Goal: Task Accomplishment & Management: Manage account settings

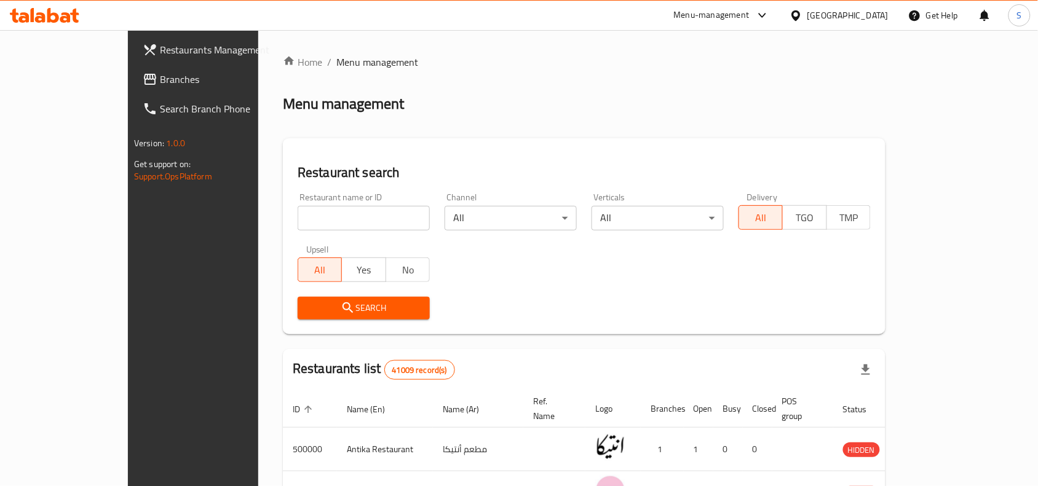
click at [160, 78] on span "Branches" at bounding box center [226, 79] width 132 height 15
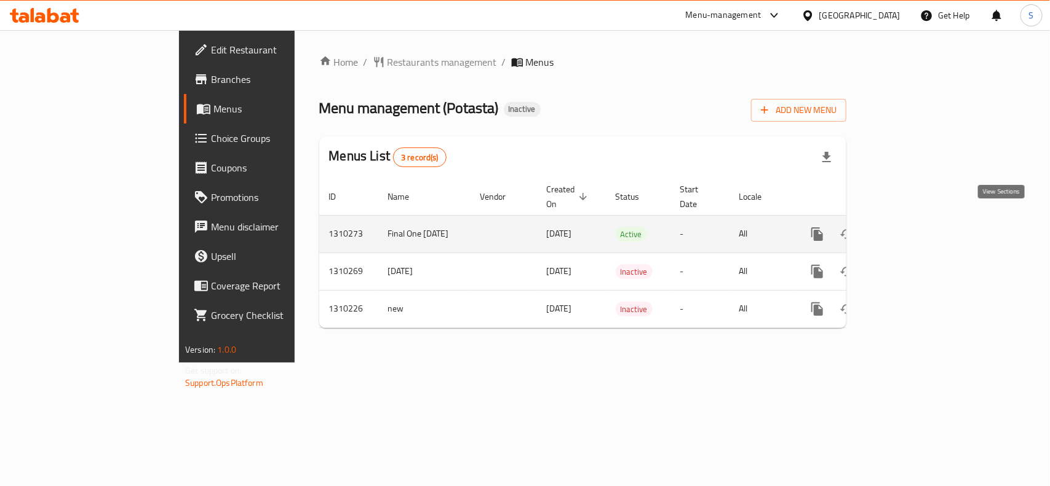
click at [911, 229] on icon "enhanced table" at bounding box center [905, 234] width 11 height 11
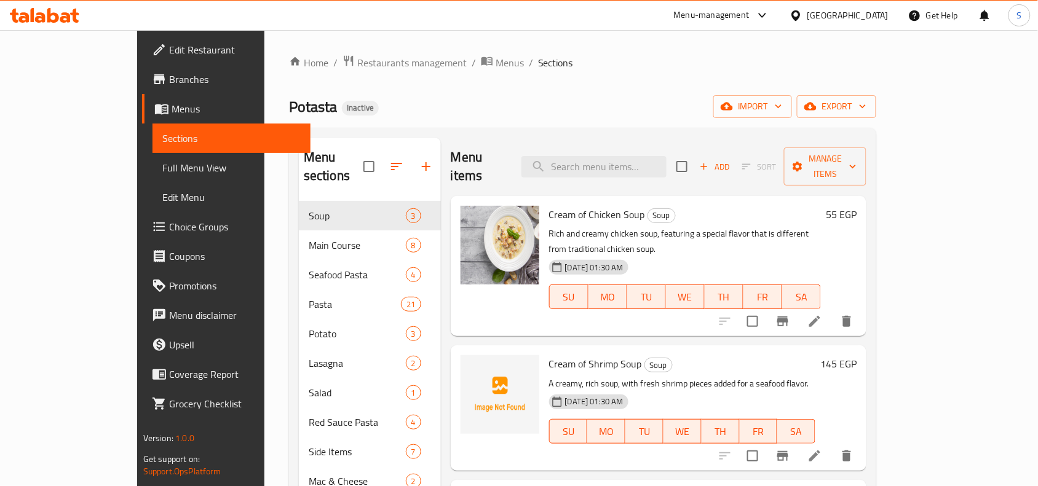
click at [549, 355] on span "Cream of Shrimp Soup" at bounding box center [595, 364] width 93 height 18
copy h6 "Cream of Shrimp Soup"
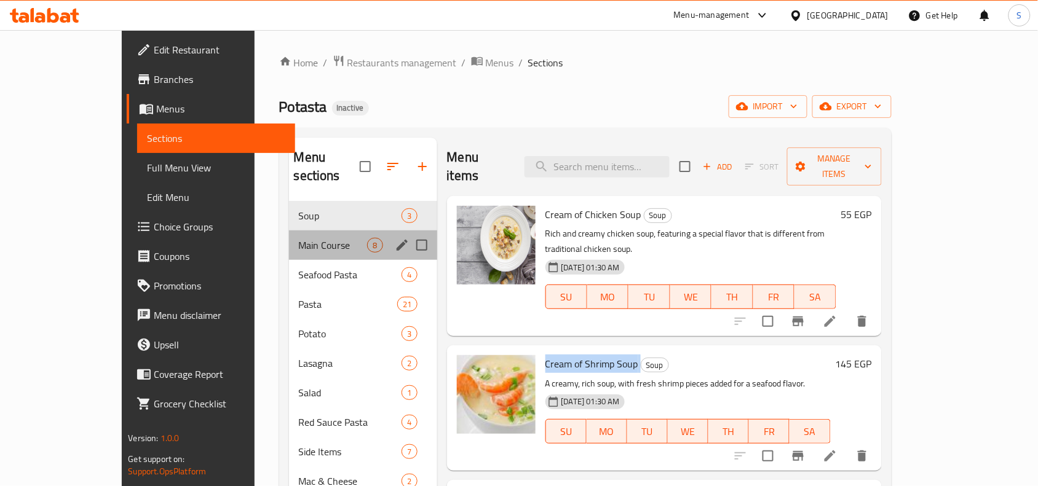
click at [289, 231] on div "Main Course 8" at bounding box center [363, 246] width 148 height 30
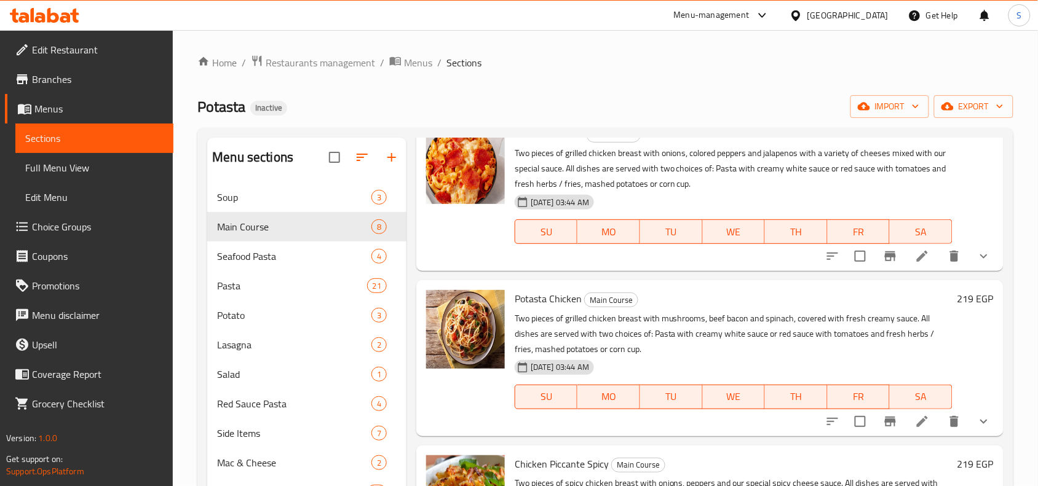
scroll to position [307, 0]
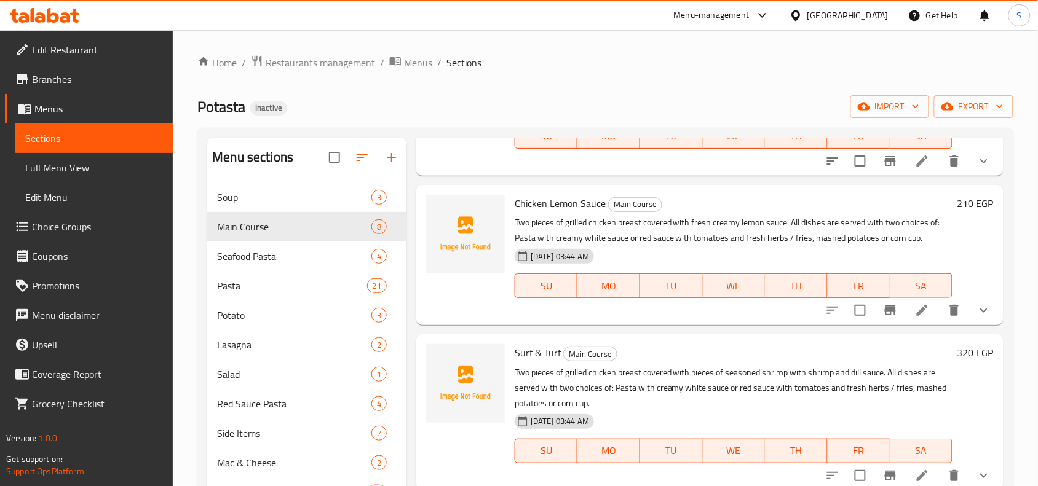
click at [593, 200] on span "Chicken Lemon Sauce" at bounding box center [560, 203] width 91 height 18
copy h6 "Sauce"
click at [723, 330] on div "Menu items Add Sort Manage items Chicken Mushroom Main Course Two pieces of gri…" at bounding box center [704, 381] width 597 height 486
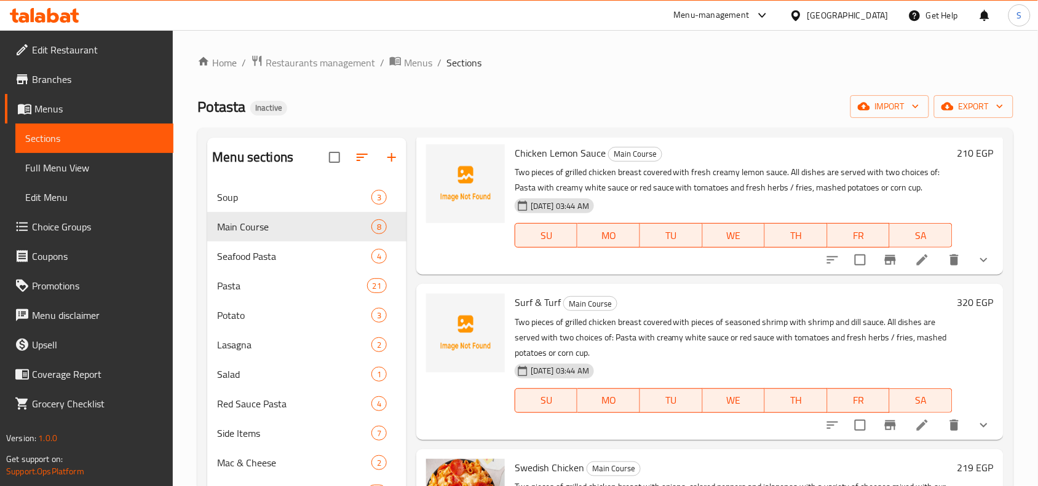
scroll to position [461, 0]
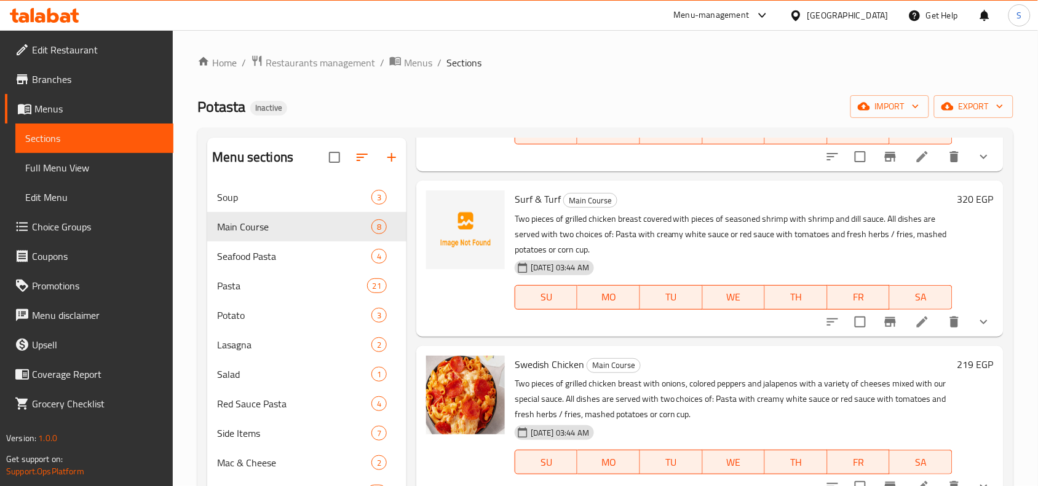
click at [515, 197] on span "Surf & Turf" at bounding box center [538, 199] width 46 height 18
copy h6 "Surf & Turf"
click at [677, 165] on div "Chicken Lemon Sauce Main Course Two pieces of grilled chicken breast covered wi…" at bounding box center [734, 101] width 448 height 130
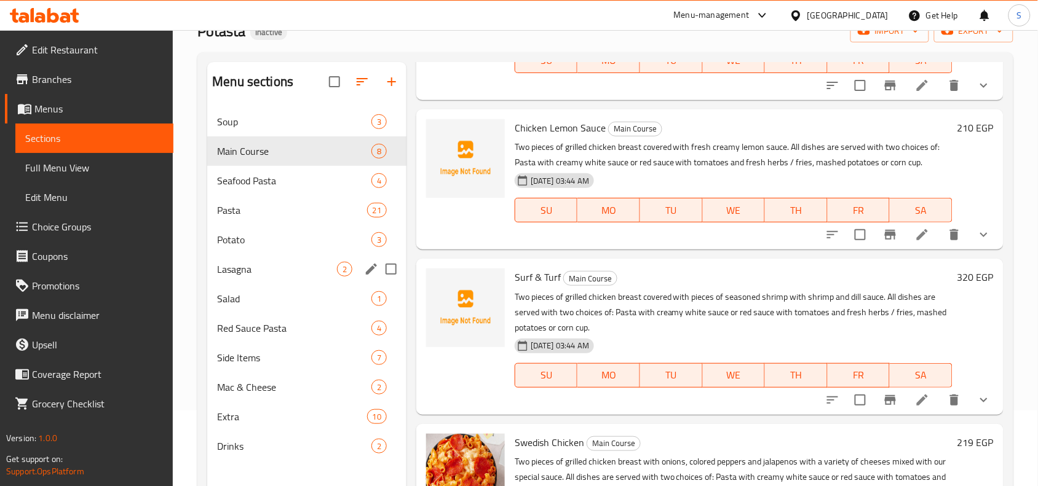
scroll to position [0, 0]
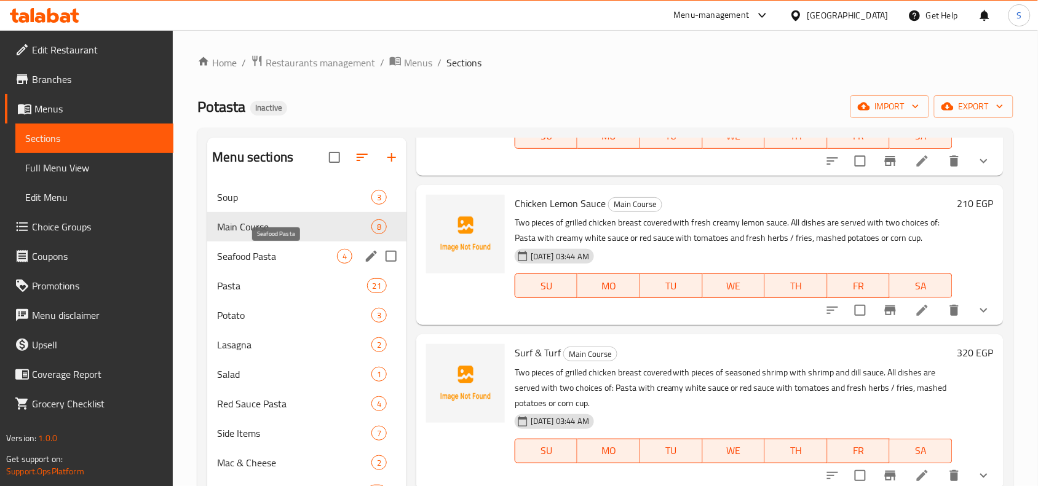
click at [293, 253] on span "Seafood Pasta" at bounding box center [277, 256] width 120 height 15
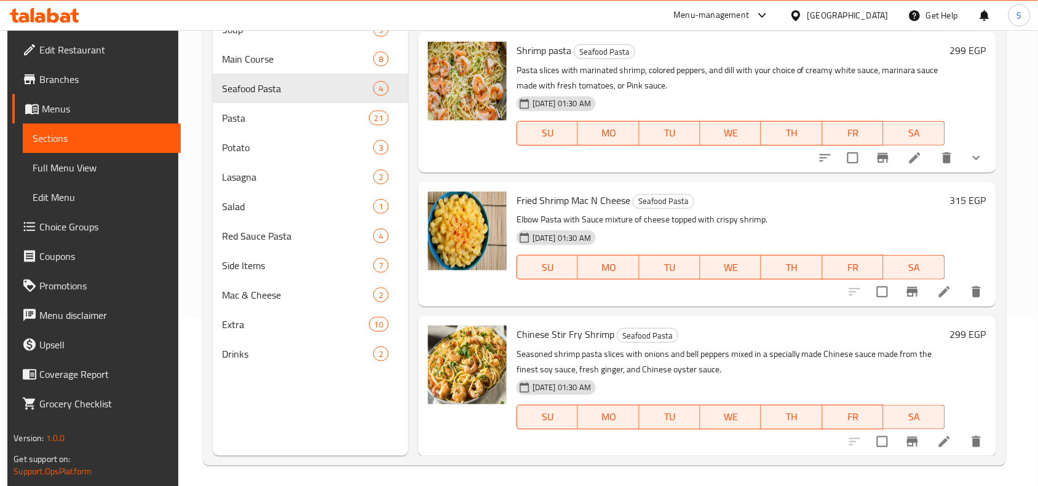
scroll to position [173, 0]
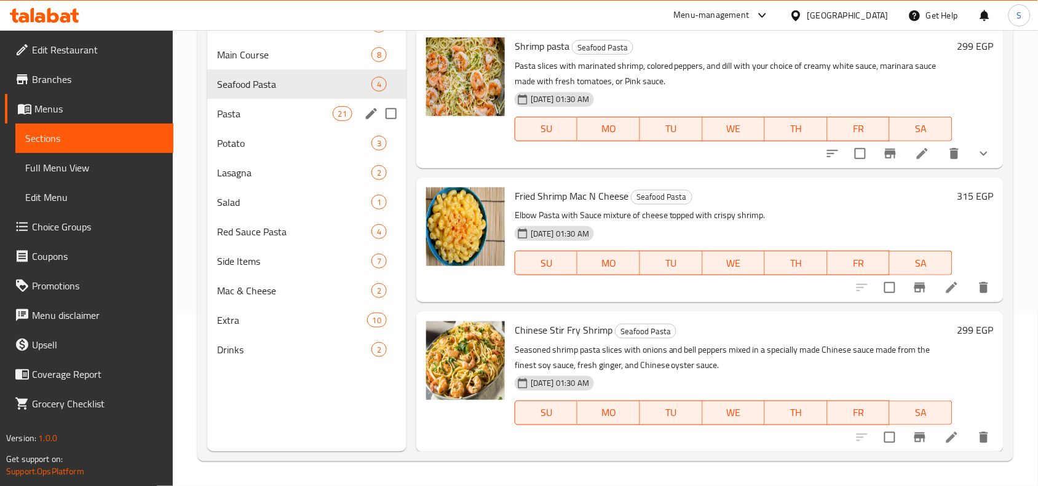
click at [263, 114] on span "Pasta" at bounding box center [274, 113] width 115 height 15
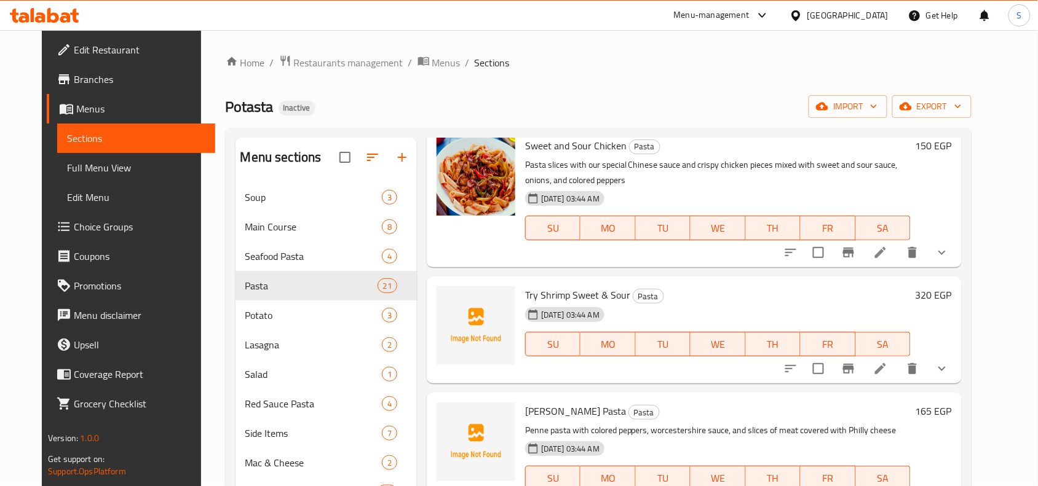
scroll to position [77, 0]
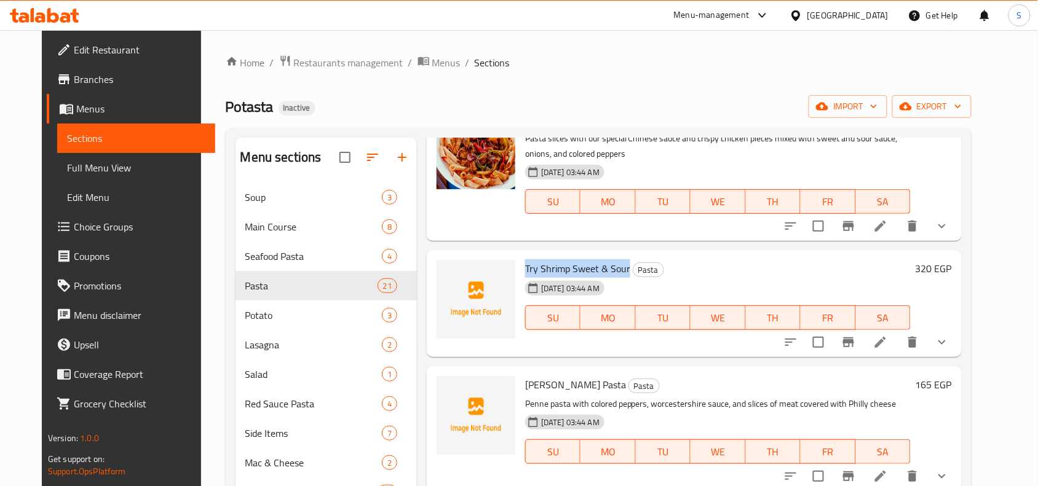
drag, startPoint x: 515, startPoint y: 269, endPoint x: 617, endPoint y: 271, distance: 102.1
click at [617, 271] on h6 "Try Shrimp Sweet & Sour Pasta" at bounding box center [718, 268] width 386 height 17
copy span "Try Shrimp Sweet & Sour"
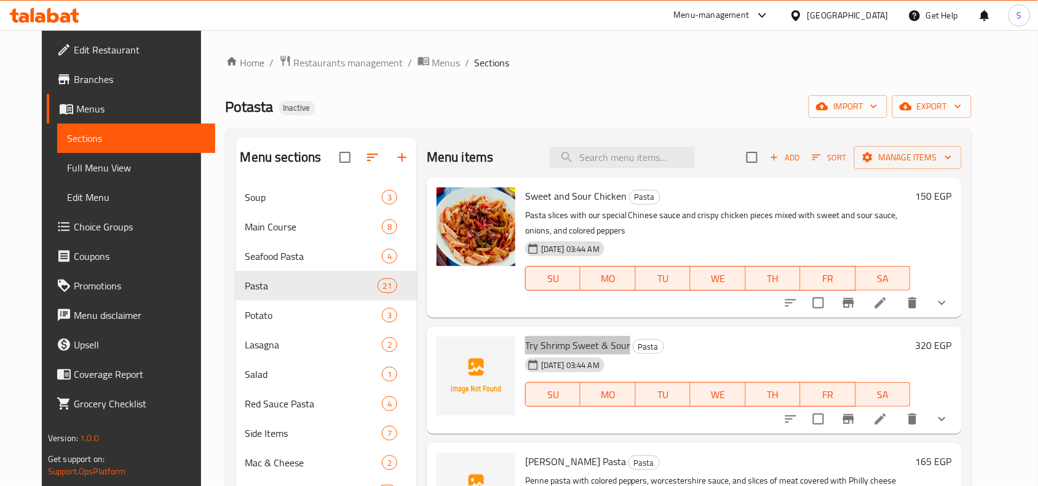
scroll to position [154, 0]
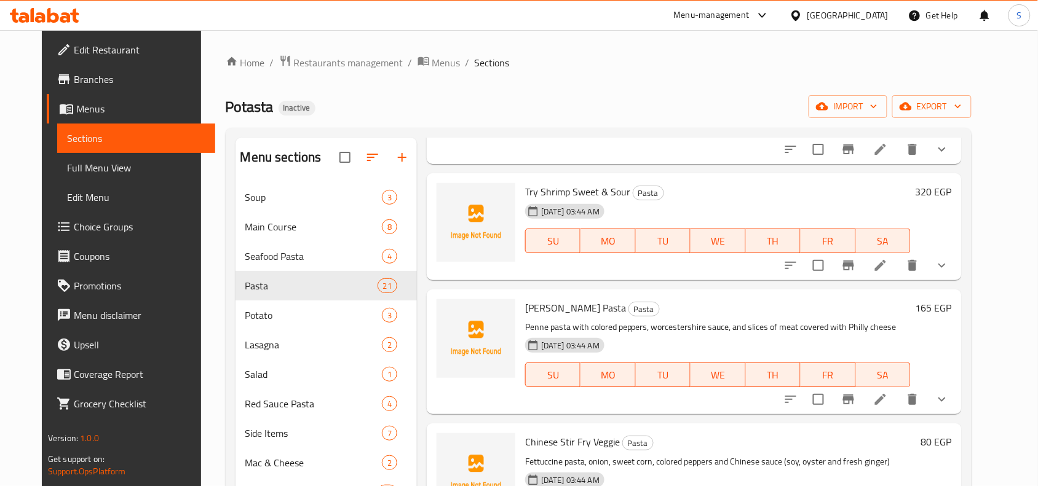
click at [555, 304] on span "Philly Cheesesteak Pasta" at bounding box center [575, 308] width 101 height 18
copy span "Cheesesteak"
click at [563, 314] on span "Philly Cheesesteak Pasta" at bounding box center [575, 308] width 101 height 18
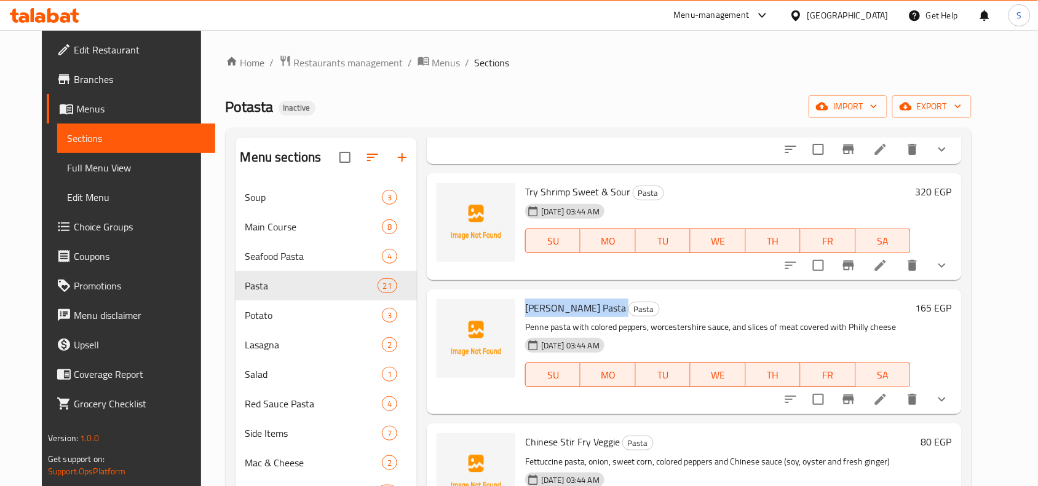
click at [563, 314] on span "Philly Cheesesteak Pasta" at bounding box center [575, 308] width 101 height 18
click at [722, 297] on div "Philly Cheesesteak Pasta Pasta Penne pasta with colored peppers, worcestershire…" at bounding box center [717, 352] width 395 height 115
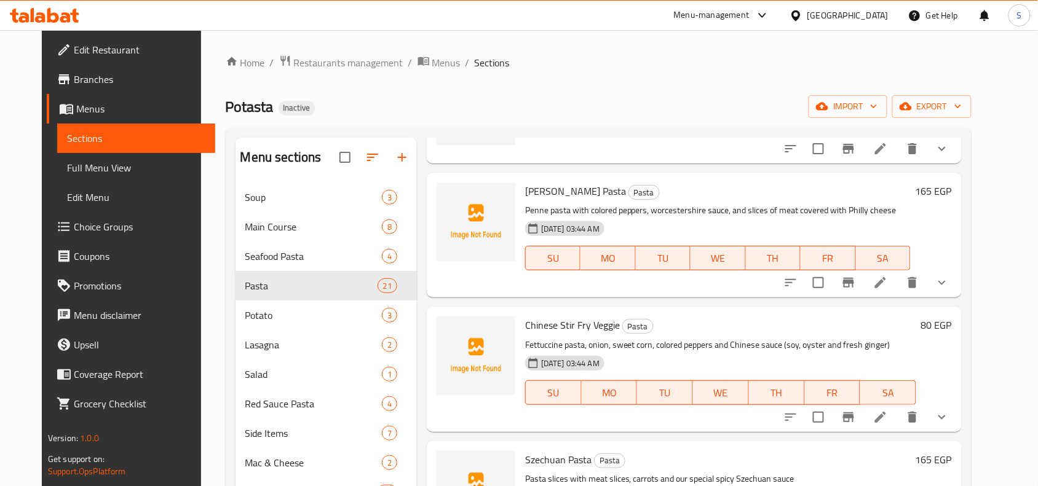
scroll to position [384, 0]
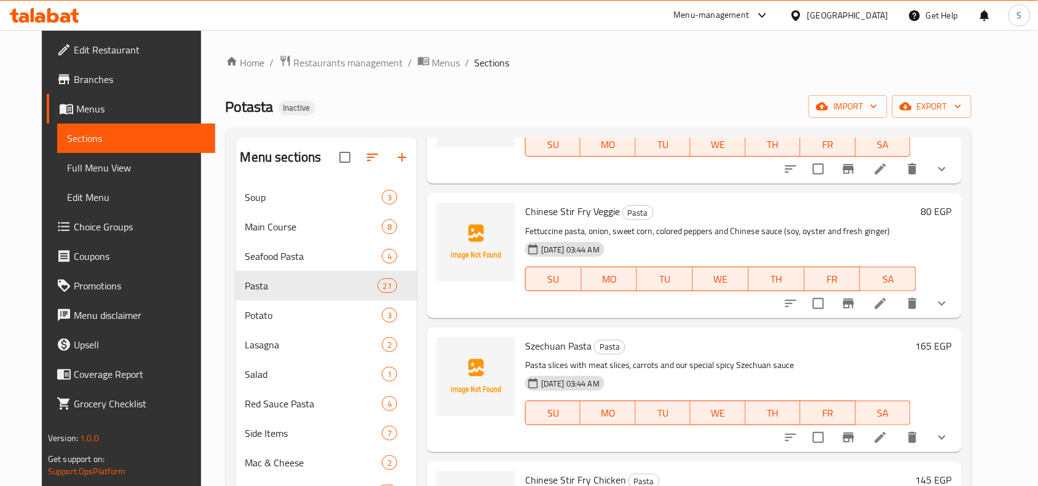
click at [537, 214] on span "Chinese Stir Fry Veggie" at bounding box center [572, 211] width 95 height 18
copy span "Chinese"
click at [733, 42] on div "Home / Restaurants management / Menus / Sections Potasta Inactive import export…" at bounding box center [599, 344] width 796 height 628
click at [586, 215] on span "Chinese Stir Fry Veggie" at bounding box center [572, 211] width 95 height 18
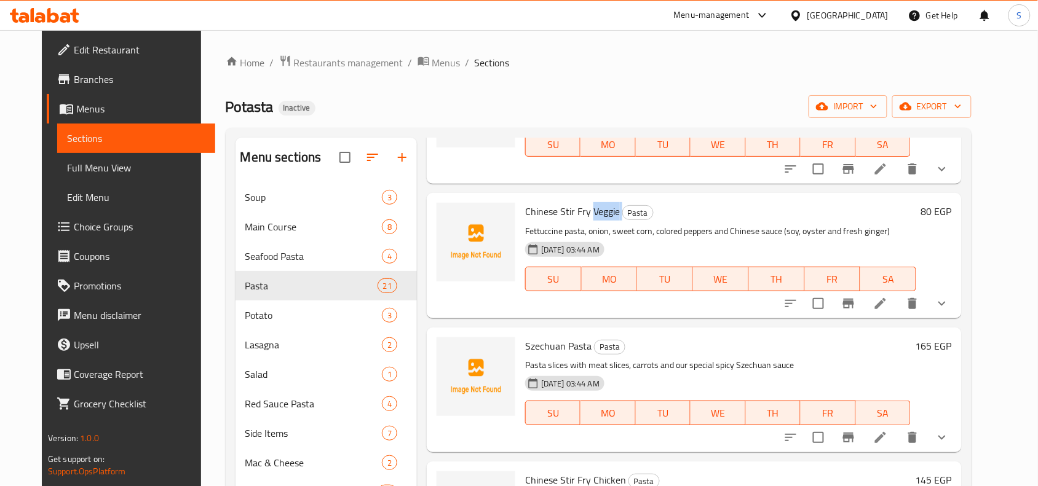
click at [586, 215] on span "Chinese Stir Fry Veggie" at bounding box center [572, 211] width 95 height 18
copy h6 "Veggie"
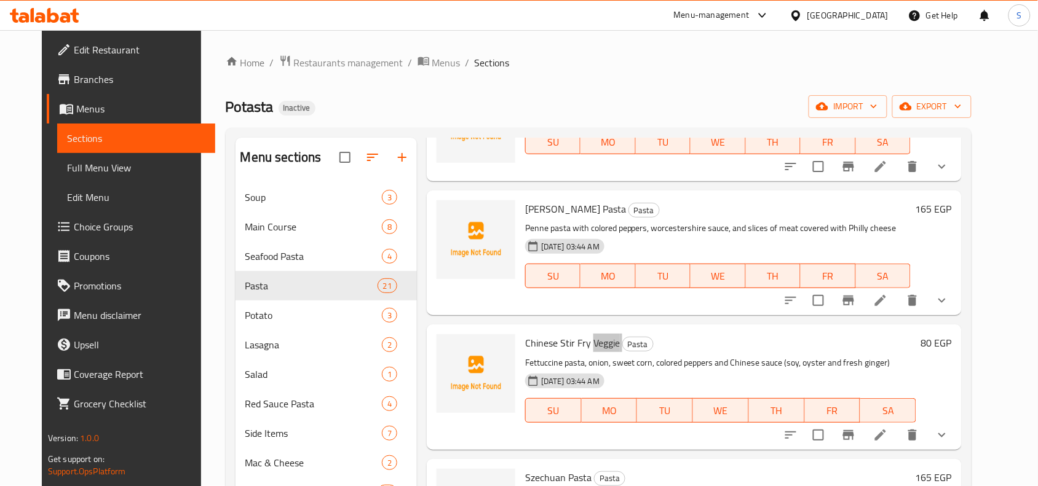
scroll to position [0, 0]
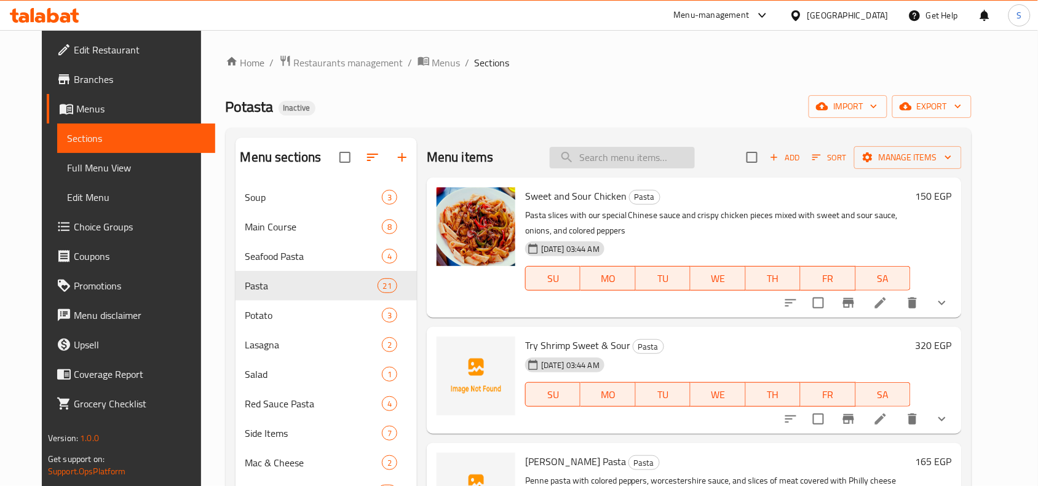
click at [675, 165] on input "search" at bounding box center [622, 158] width 145 height 22
paste input "California Corn Salad"
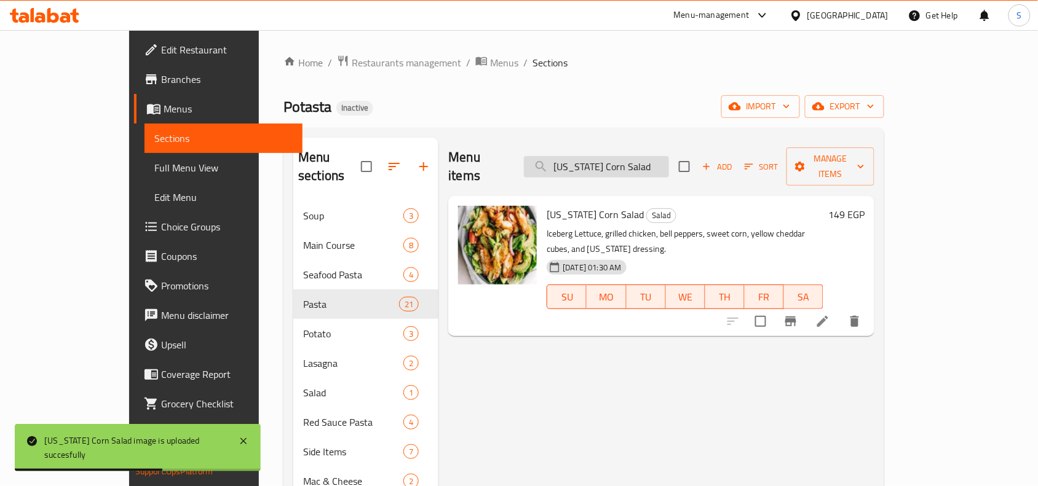
click at [669, 156] on input "California Corn Salad" at bounding box center [596, 167] width 145 height 22
paste input "Parmesan cheese"
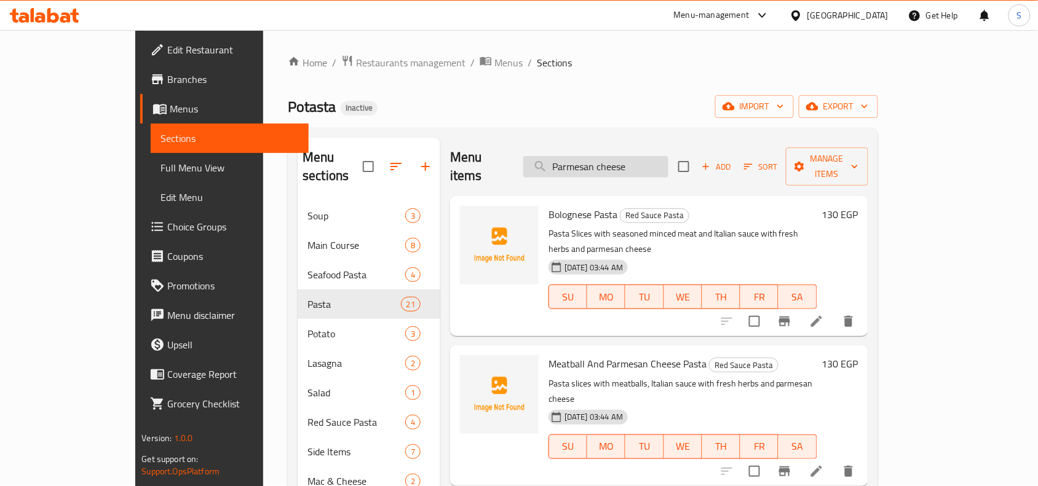
click at [668, 163] on input "Parmesan cheese" at bounding box center [595, 167] width 145 height 22
paste input "Strips"
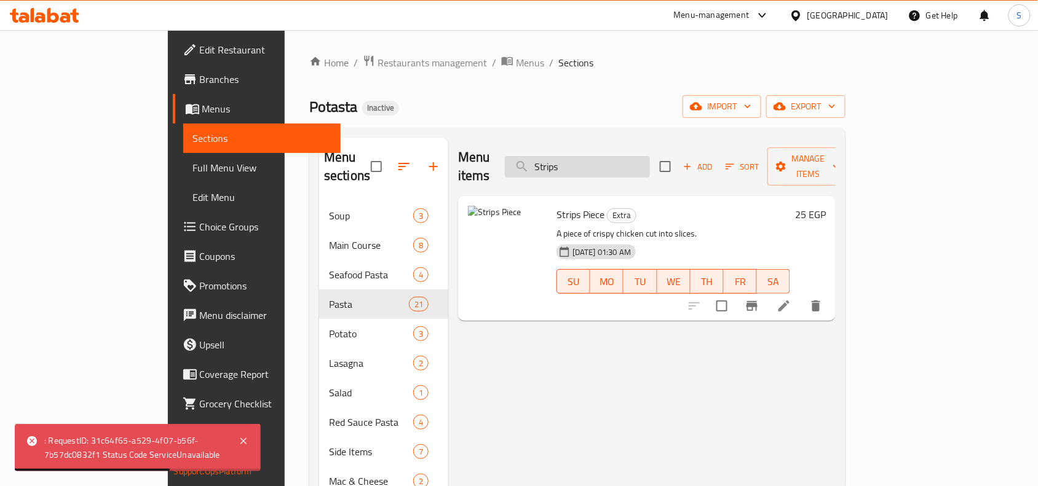
click at [650, 164] on input "Strips" at bounding box center [577, 167] width 145 height 22
paste input "weet chili"
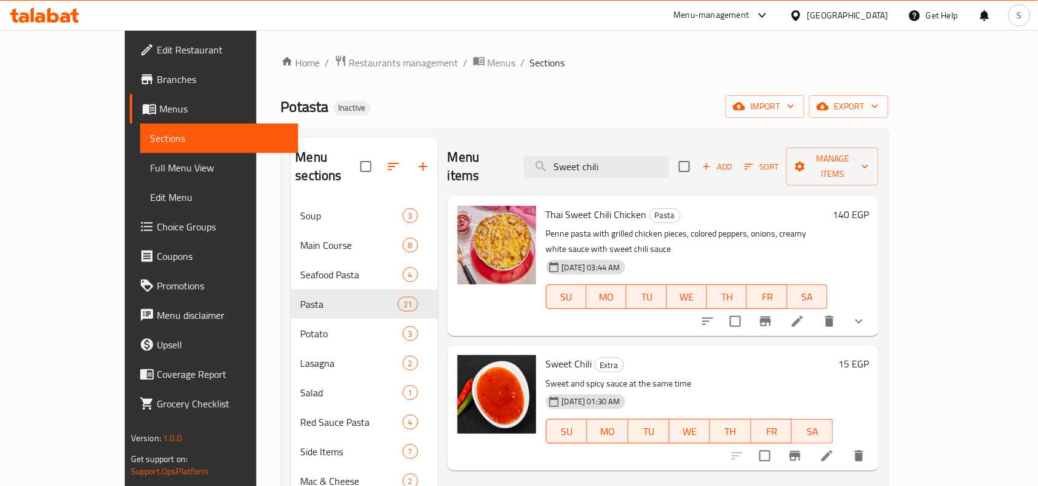
click at [692, 146] on div "Menu items Sweet chili Add Sort Manage items" at bounding box center [663, 167] width 431 height 58
click at [669, 161] on input "Sweet chili" at bounding box center [596, 167] width 145 height 22
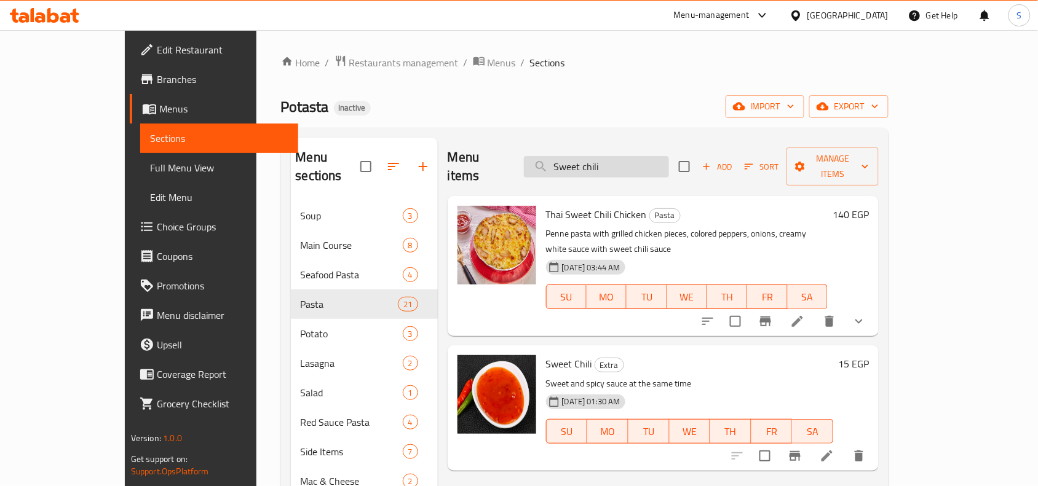
click at [669, 161] on input "Sweet chili" at bounding box center [596, 167] width 145 height 22
paste input "جبنه سايحه"
type input "جبنه سايحه"
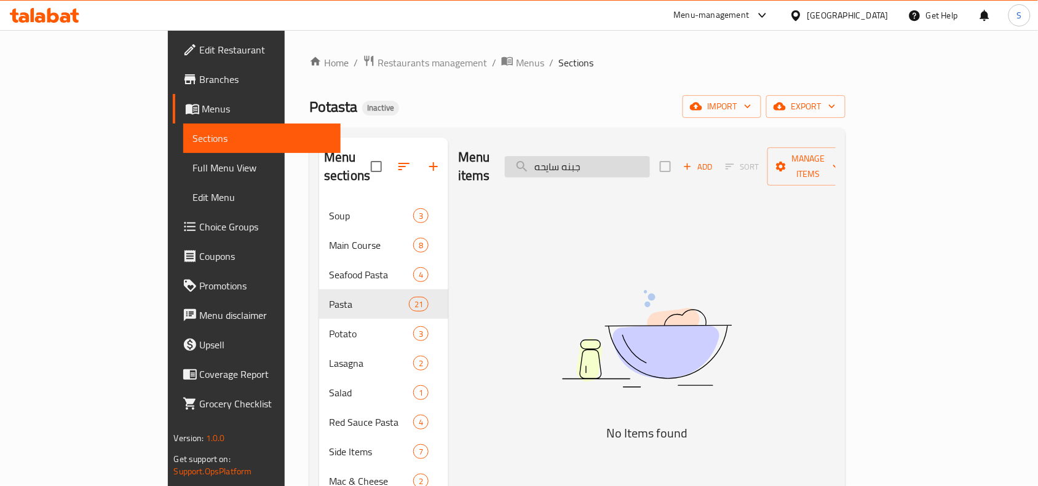
click at [650, 161] on input "جبنه سايحه" at bounding box center [577, 167] width 145 height 22
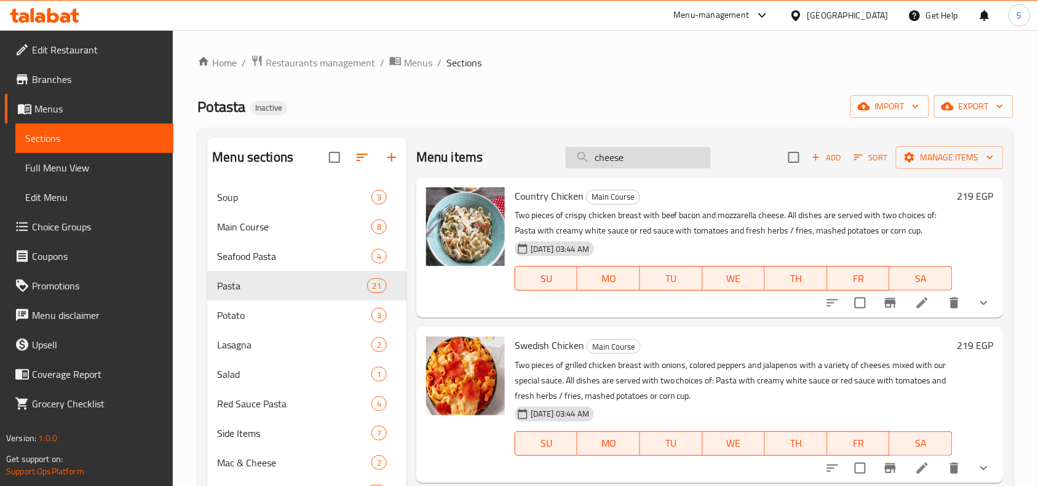
click at [659, 148] on input "cheese" at bounding box center [638, 158] width 145 height 22
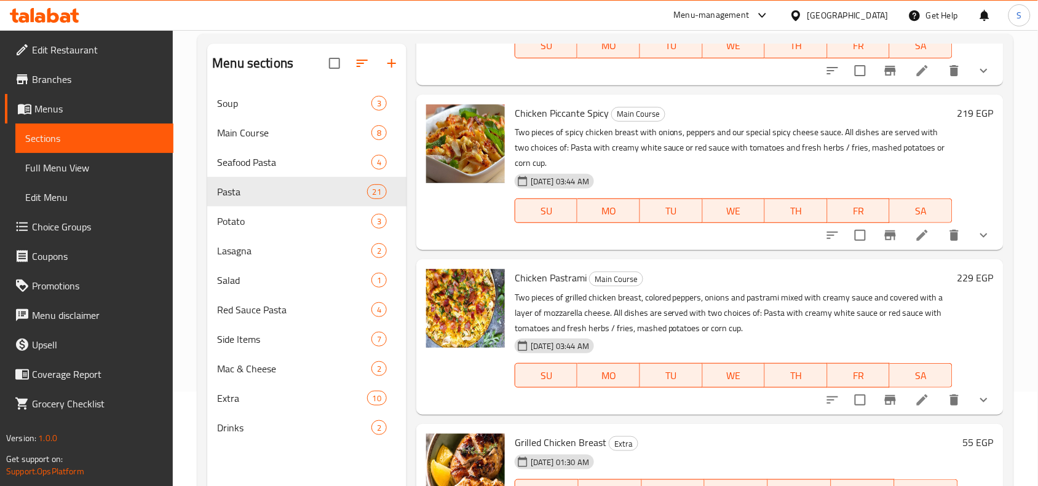
scroll to position [173, 0]
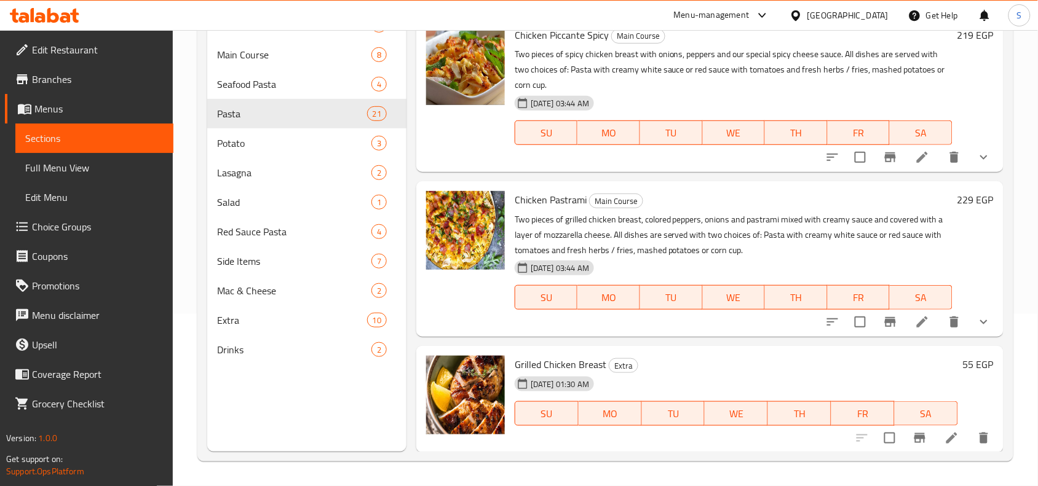
type input "breast"
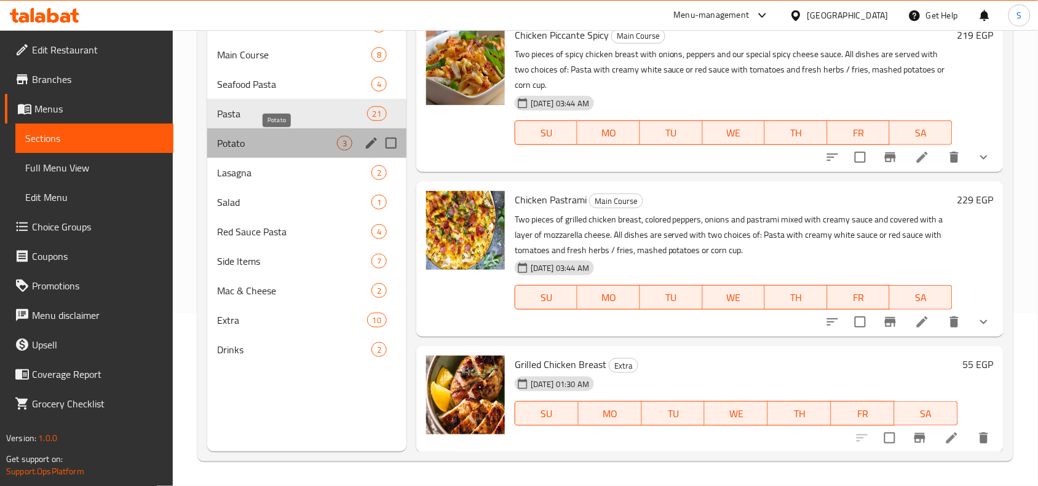
click at [266, 136] on span "Potato" at bounding box center [277, 143] width 120 height 15
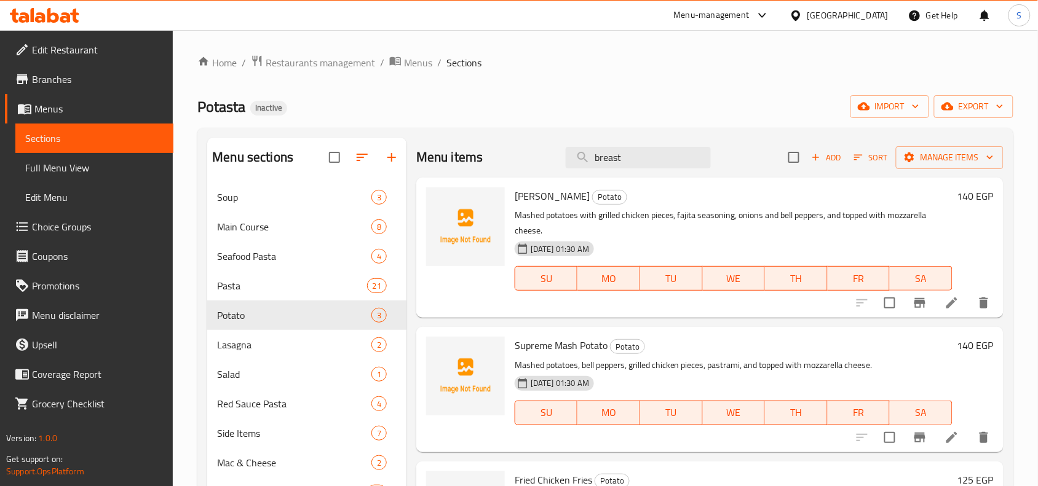
click at [576, 191] on span "Fajita Mash Potato" at bounding box center [552, 196] width 75 height 18
copy h6 "Potato"
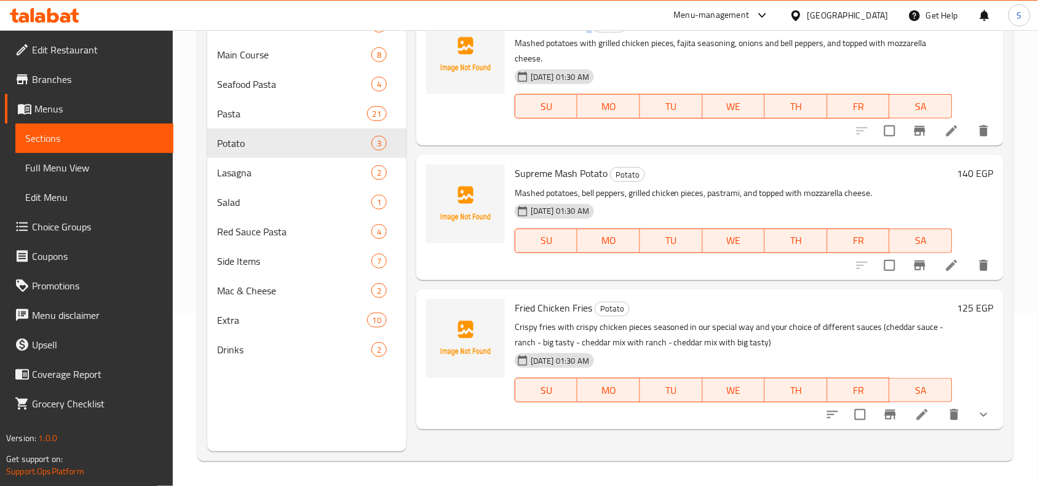
scroll to position [173, 0]
click at [296, 180] on div "Lasagna 2" at bounding box center [306, 173] width 199 height 30
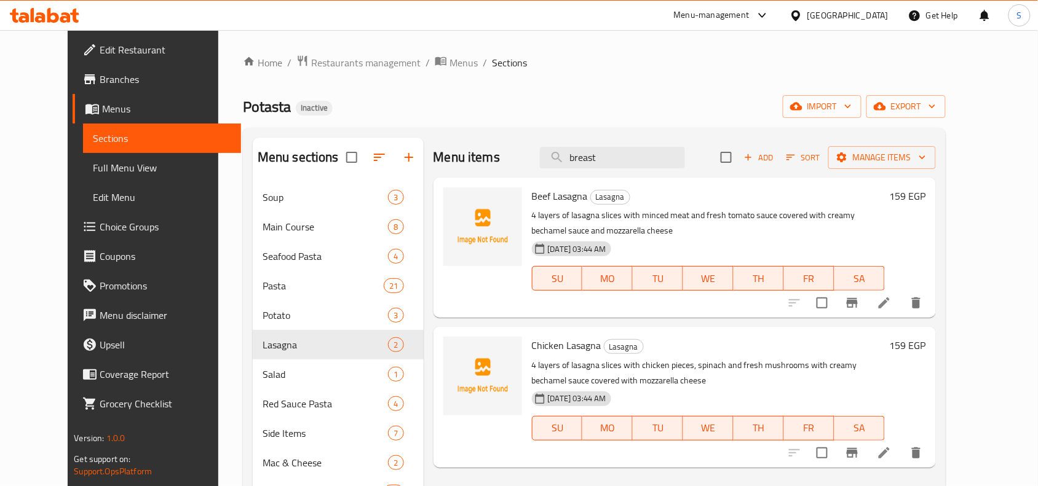
click at [550, 192] on span "Beef Lasagna" at bounding box center [560, 196] width 56 height 18
copy h6 "Lasagna"
click at [93, 167] on span "Full Menu View" at bounding box center [162, 167] width 138 height 15
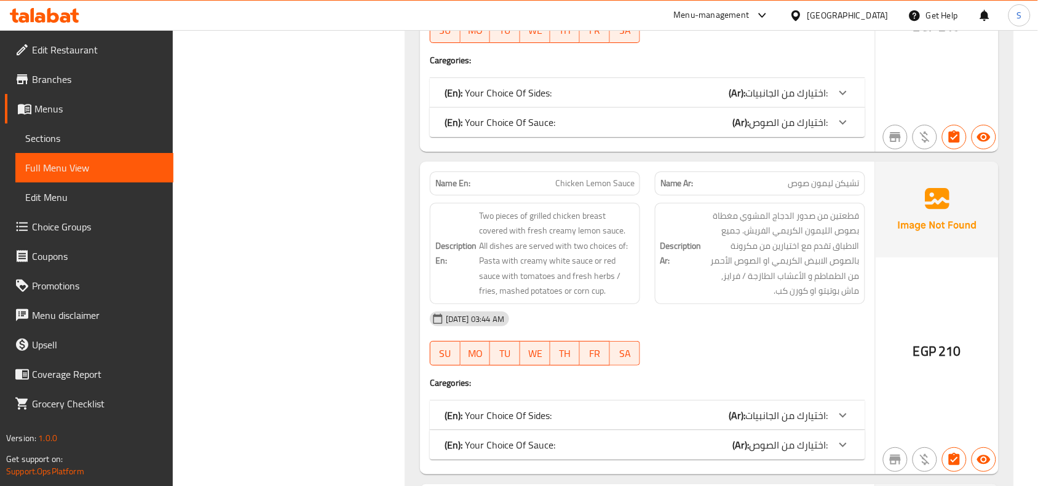
scroll to position [1307, 0]
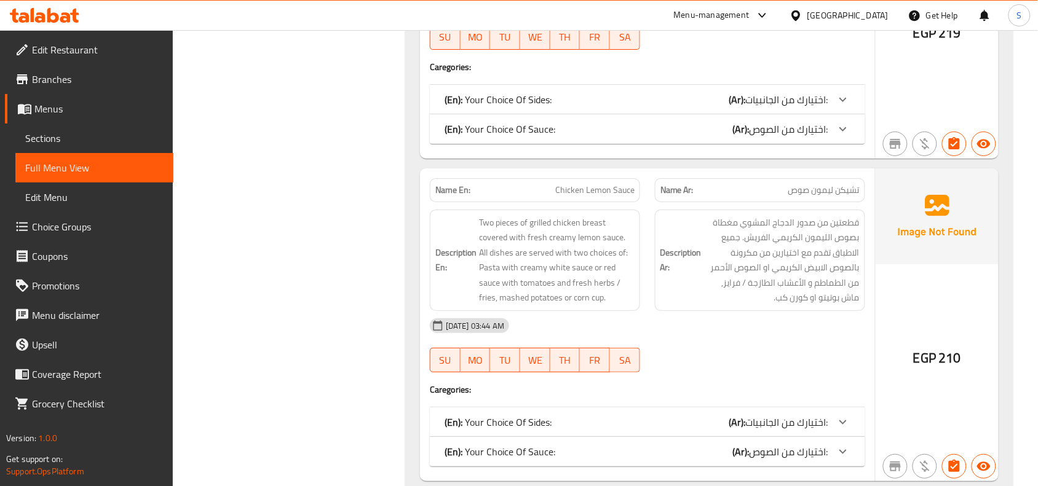
click at [832, 184] on span "تشيكن ليمون صوص" at bounding box center [823, 190] width 71 height 13
copy span "تشيكن ليمون صوص"
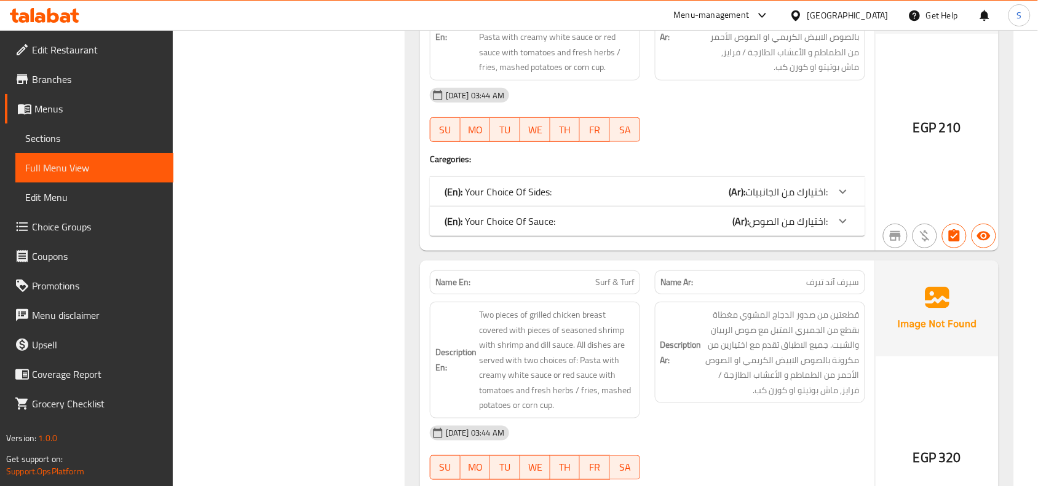
scroll to position [1614, 0]
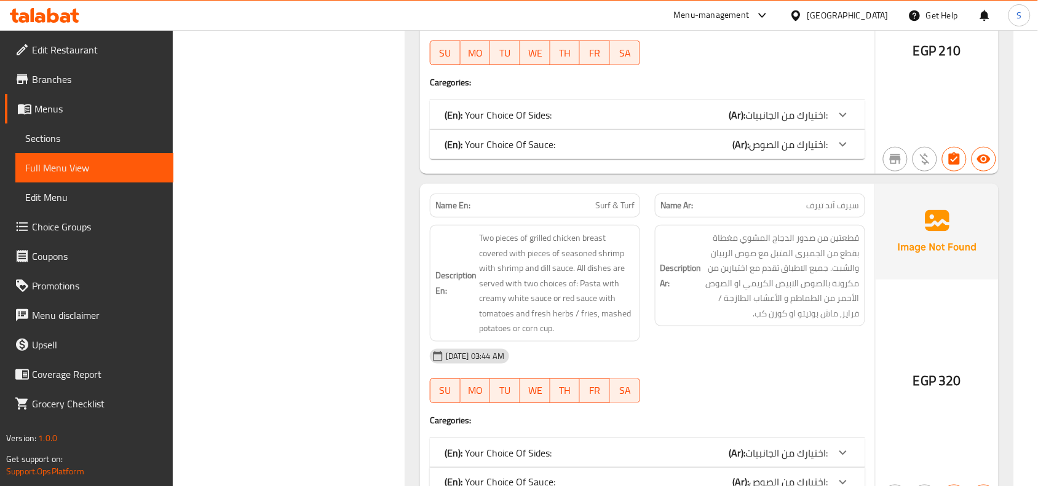
click at [835, 199] on span "سيرف آند تيرف" at bounding box center [833, 205] width 53 height 13
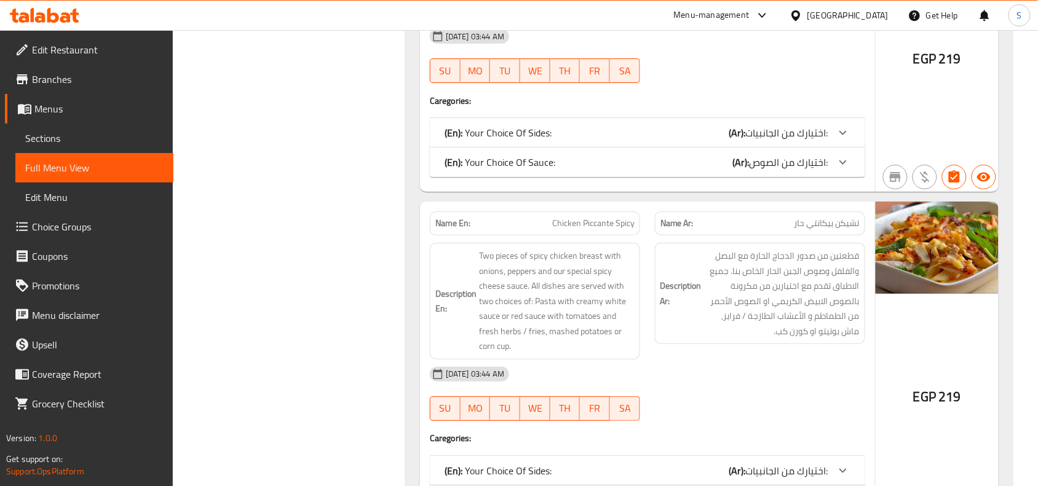
scroll to position [2613, 0]
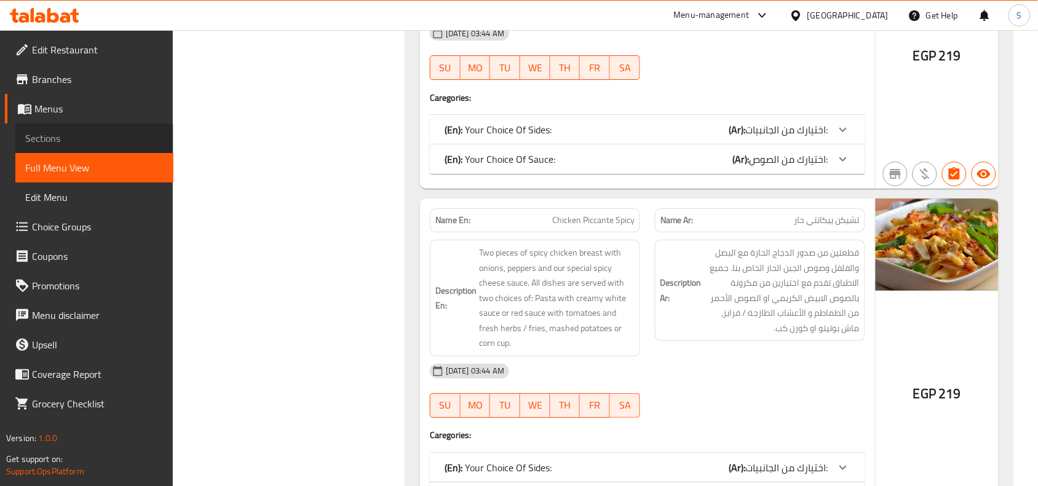
click at [111, 138] on span "Sections" at bounding box center [94, 138] width 138 height 15
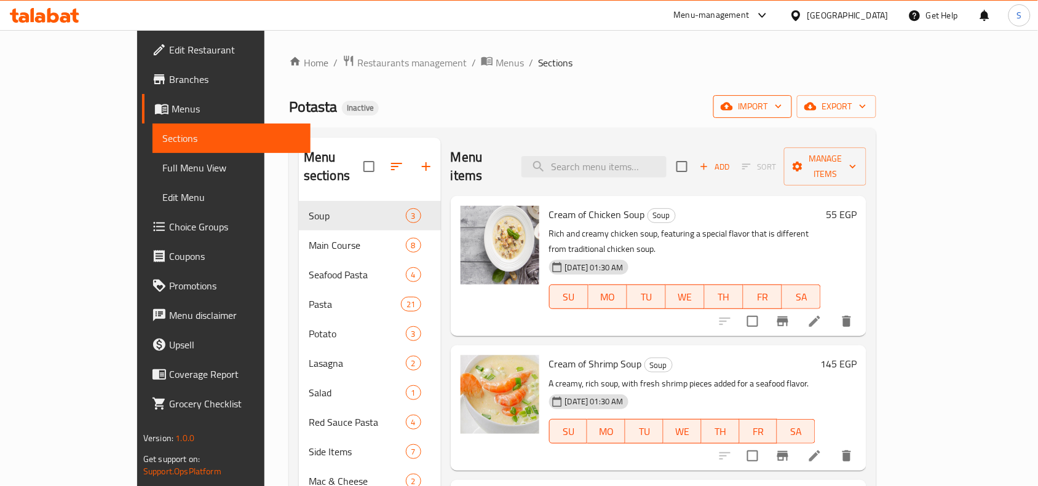
click at [782, 114] on span "import" at bounding box center [752, 106] width 59 height 15
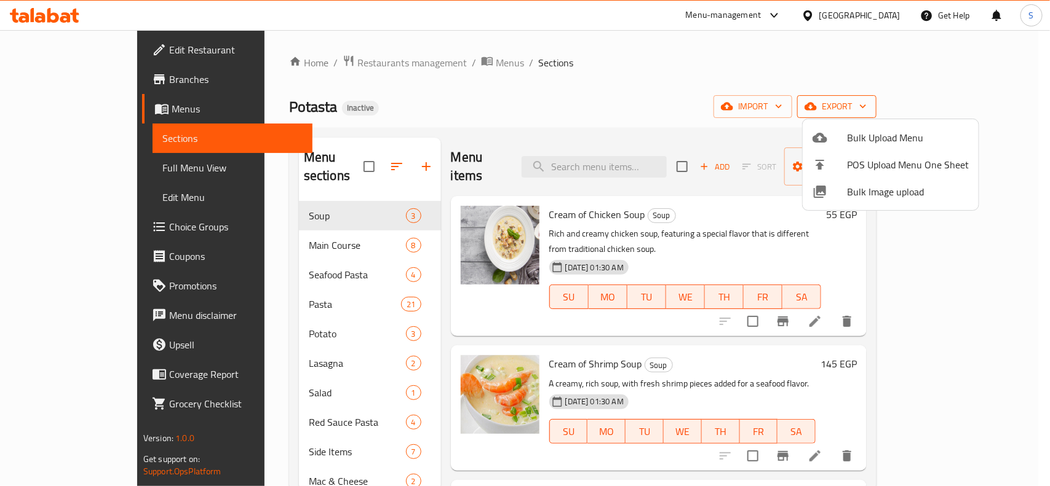
click at [830, 87] on div at bounding box center [525, 243] width 1050 height 486
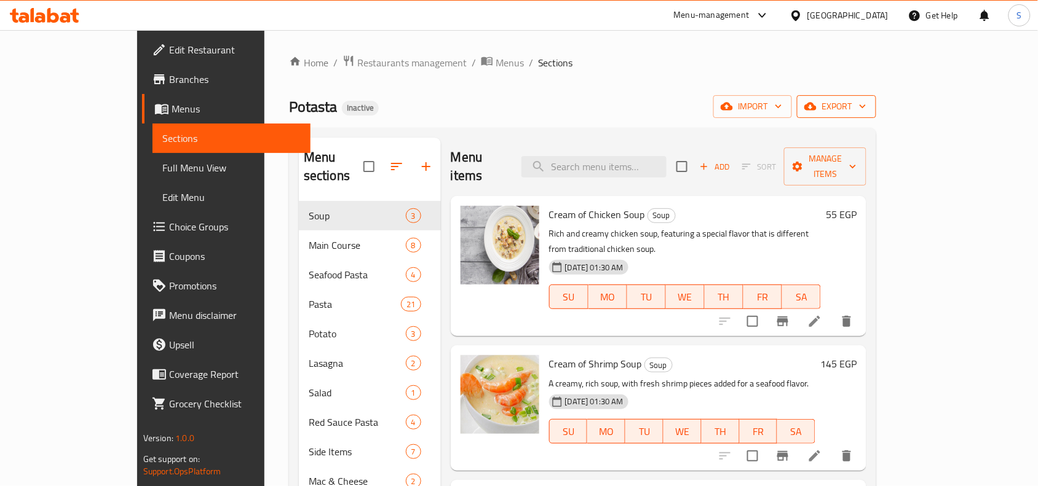
click at [866, 111] on span "export" at bounding box center [837, 106] width 60 height 15
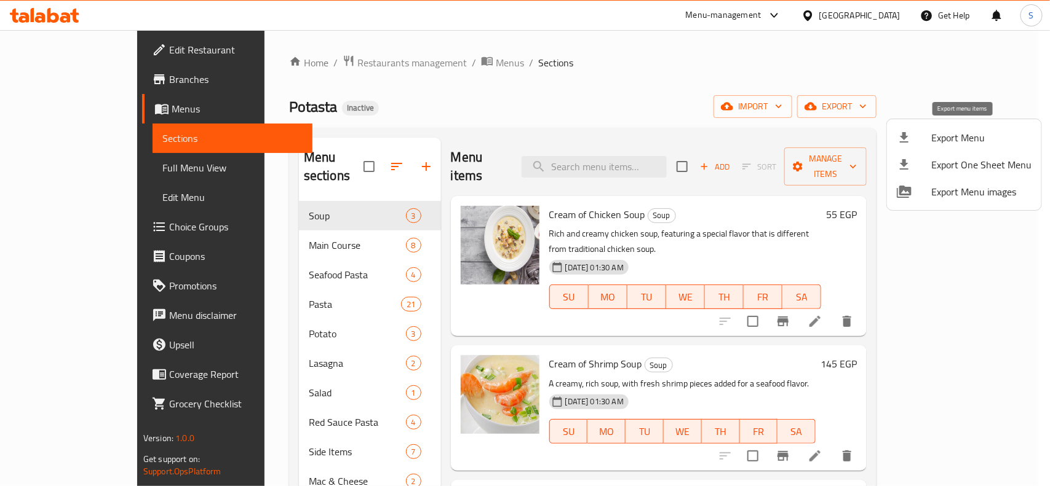
click at [954, 136] on span "Export Menu" at bounding box center [981, 137] width 100 height 15
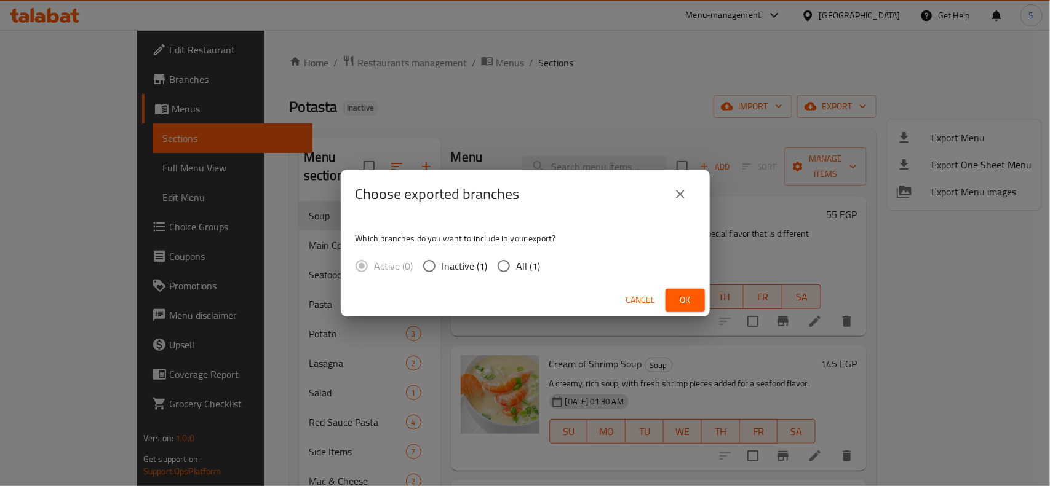
click at [508, 272] on input "All (1)" at bounding box center [504, 266] width 26 height 26
radio input "true"
click at [689, 307] on span "Ok" at bounding box center [685, 300] width 20 height 15
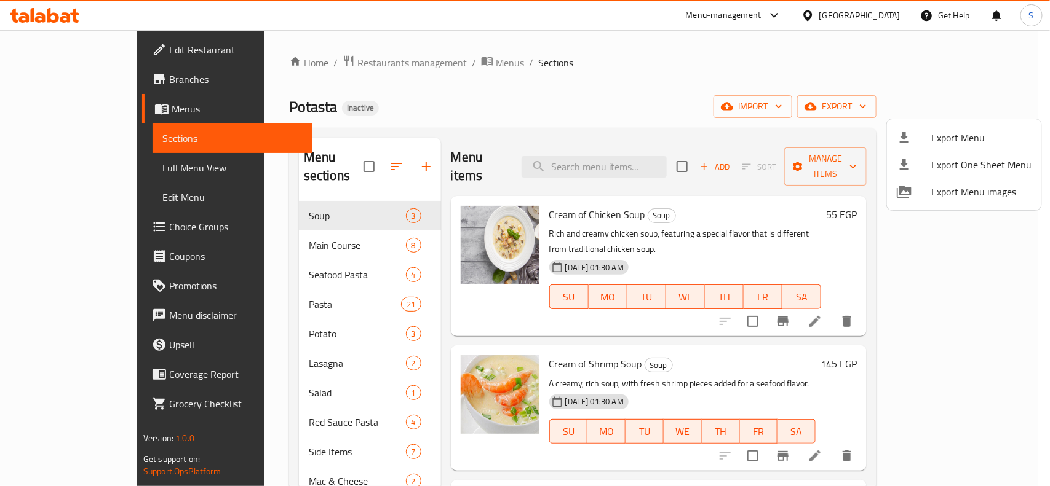
click at [274, 224] on div at bounding box center [525, 243] width 1050 height 486
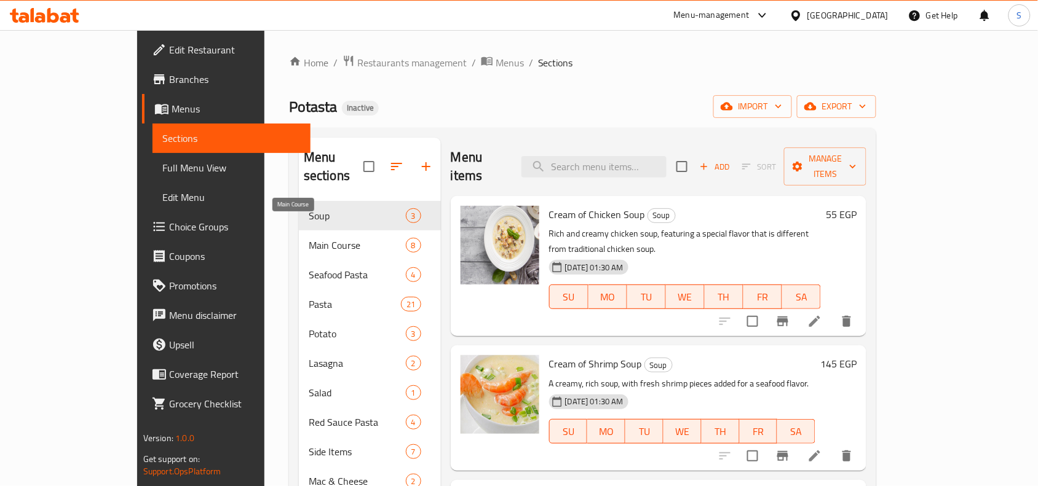
click at [309, 238] on span "Main Course" at bounding box center [357, 245] width 97 height 15
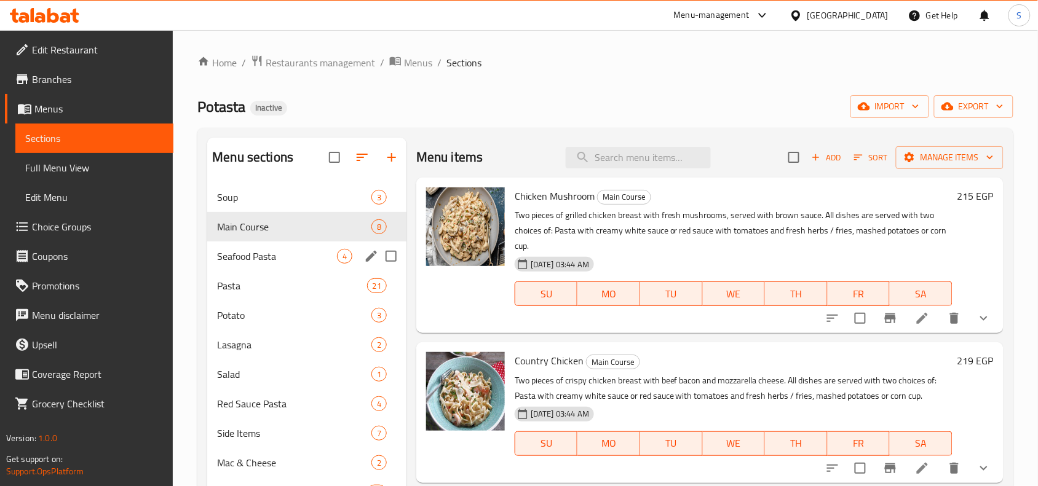
click at [272, 247] on div "Seafood Pasta 4" at bounding box center [306, 257] width 199 height 30
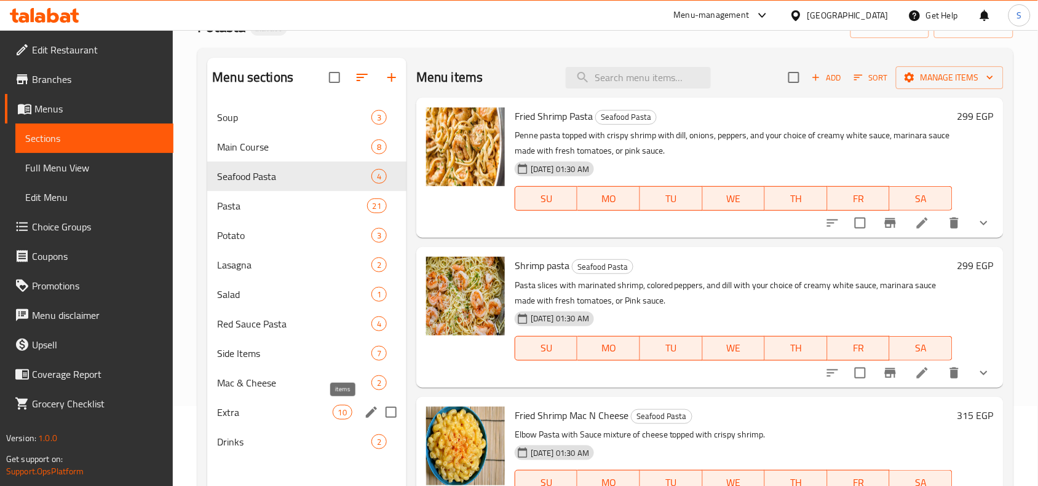
scroll to position [173, 0]
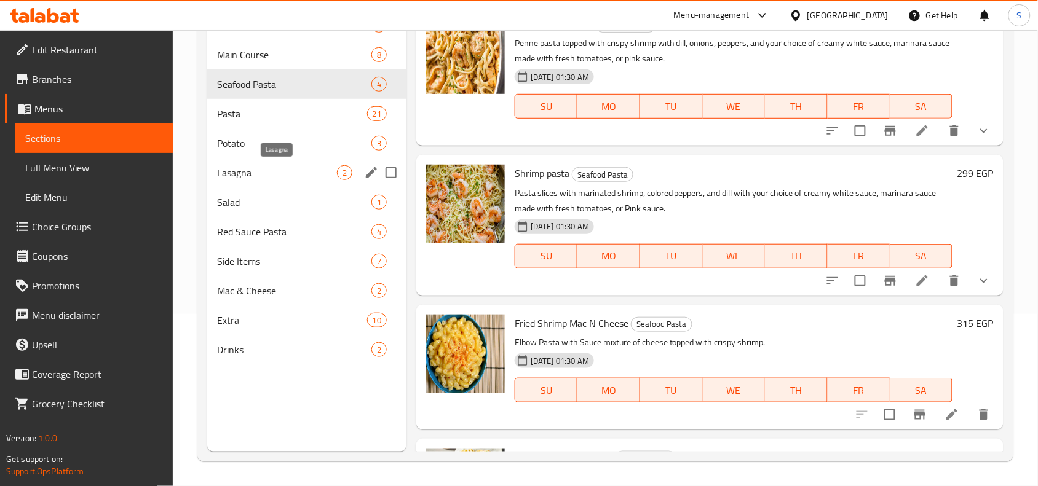
click at [326, 158] on div "Lasagna 2" at bounding box center [306, 173] width 199 height 30
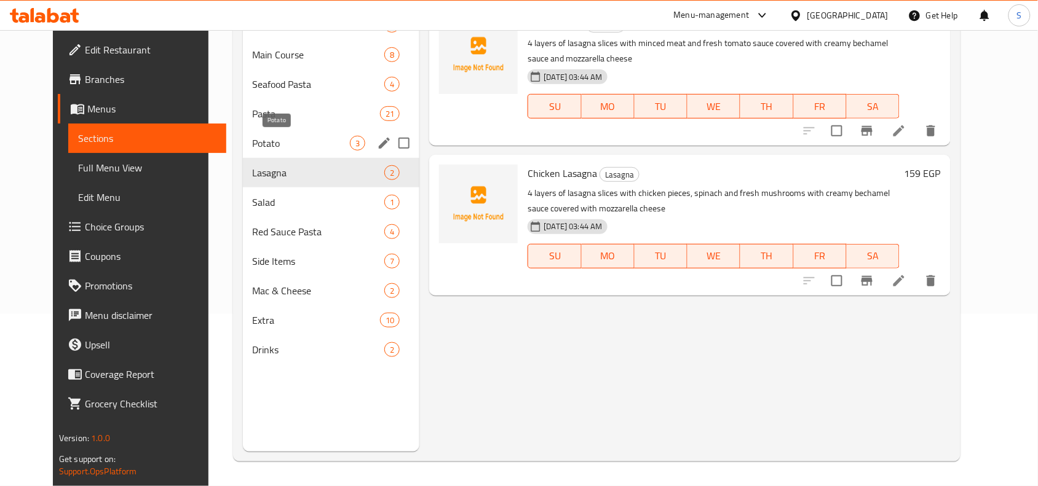
click at [293, 140] on span "Potato" at bounding box center [302, 143] width 98 height 15
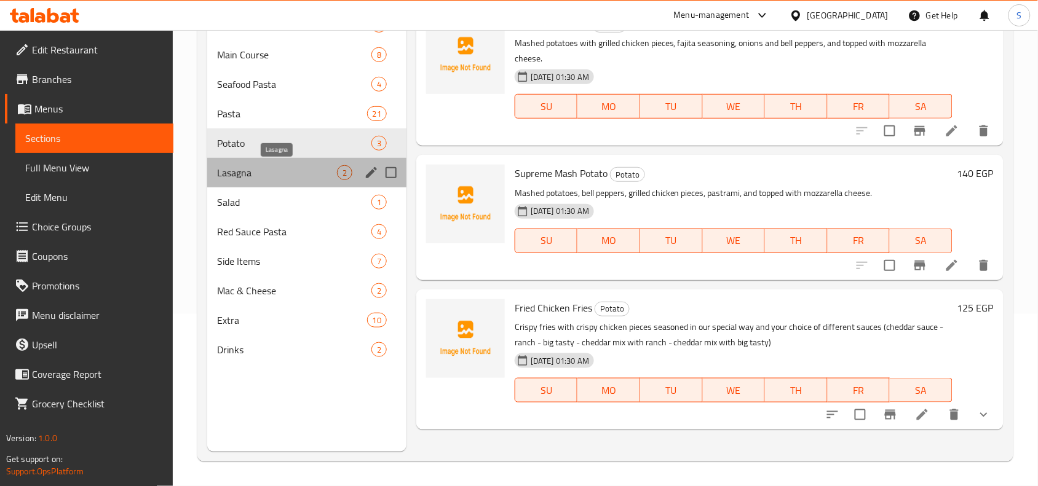
click at [293, 177] on span "Lasagna" at bounding box center [277, 172] width 120 height 15
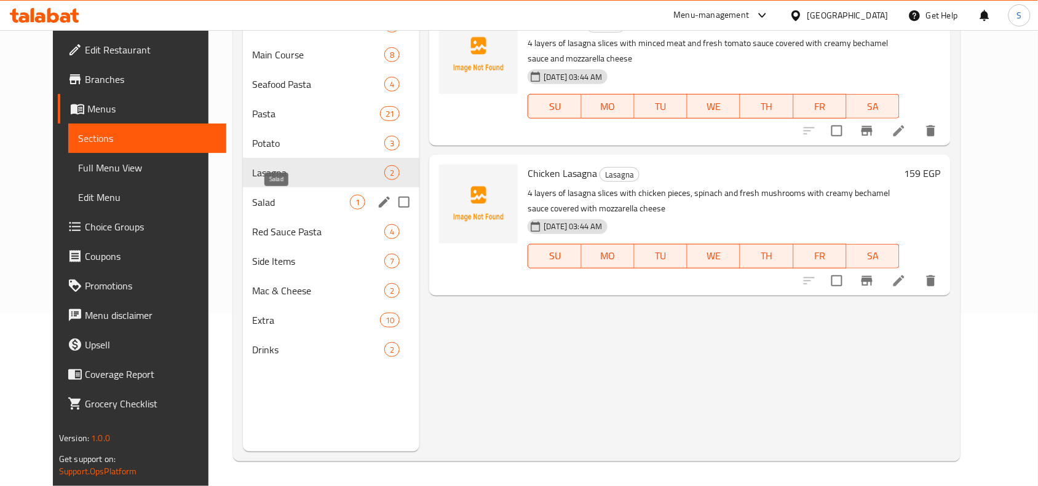
click at [274, 202] on span "Salad" at bounding box center [302, 202] width 98 height 15
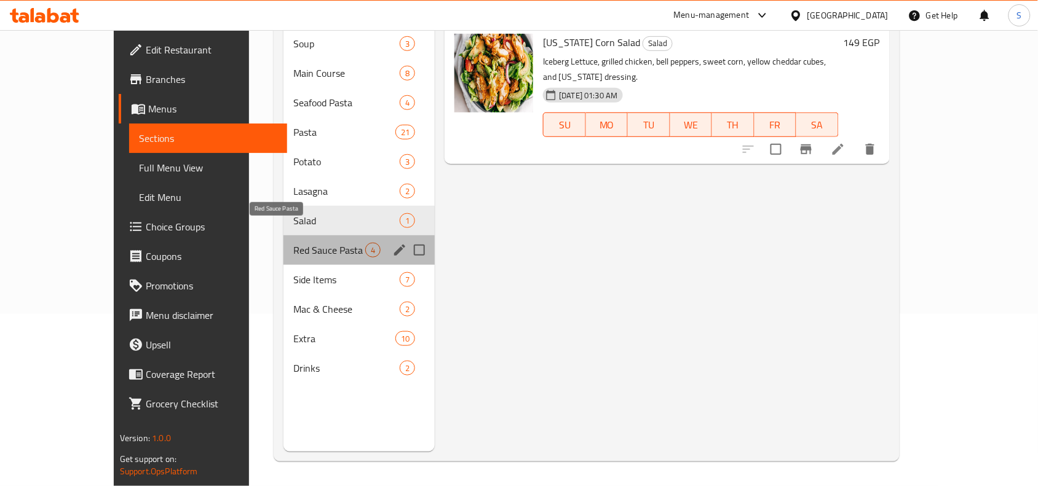
click at [293, 243] on span "Red Sauce Pasta" at bounding box center [329, 250] width 72 height 15
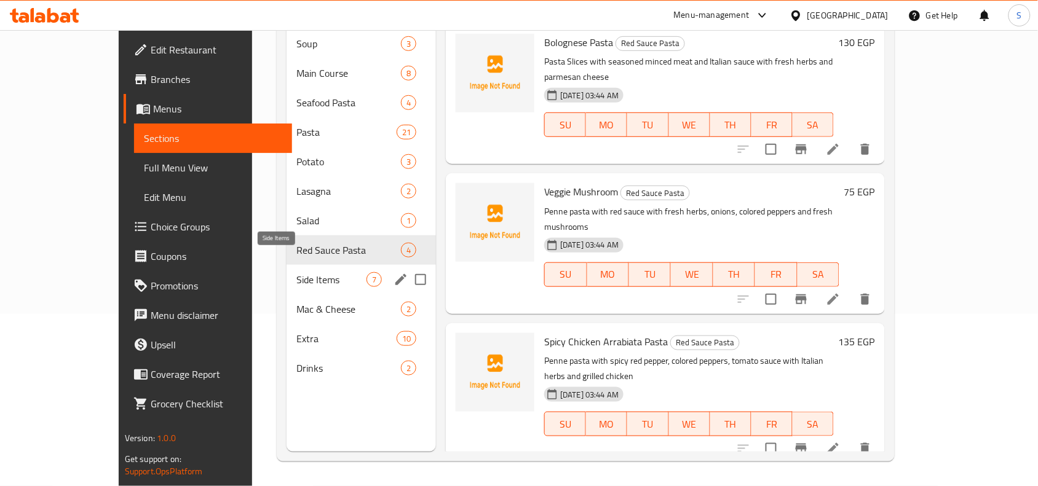
click at [296, 272] on span "Side Items" at bounding box center [331, 279] width 70 height 15
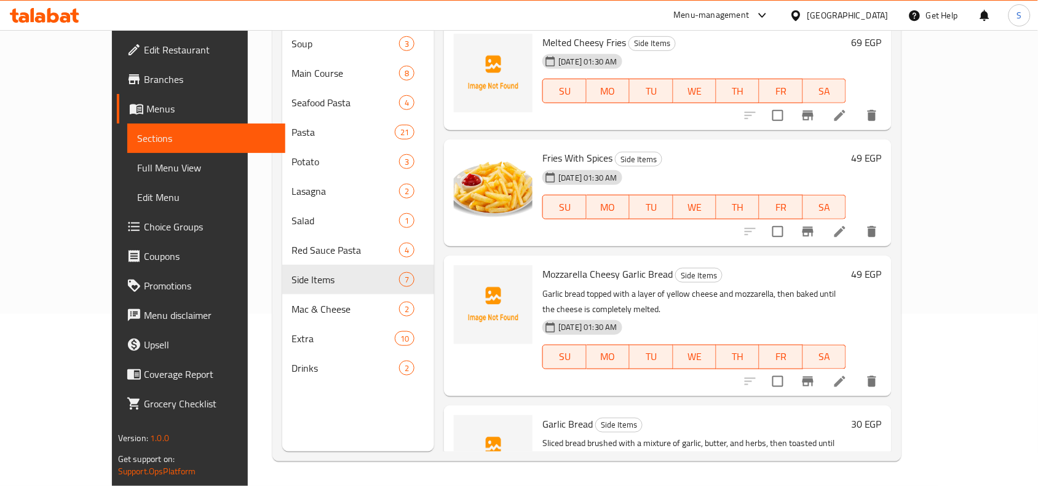
click at [542, 265] on span "Mozzarella Cheesy Garlic Bread" at bounding box center [607, 274] width 130 height 18
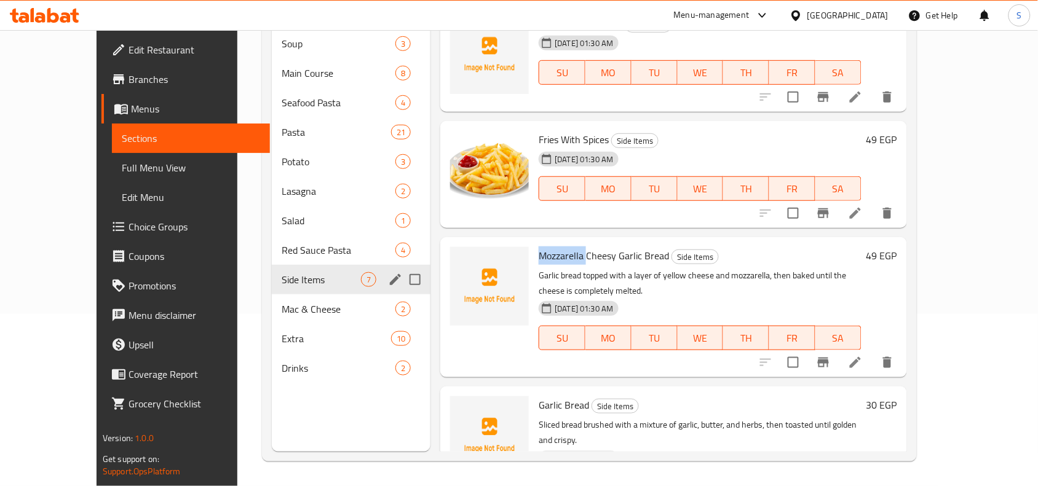
click at [282, 272] on span "Side Items" at bounding box center [321, 279] width 79 height 15
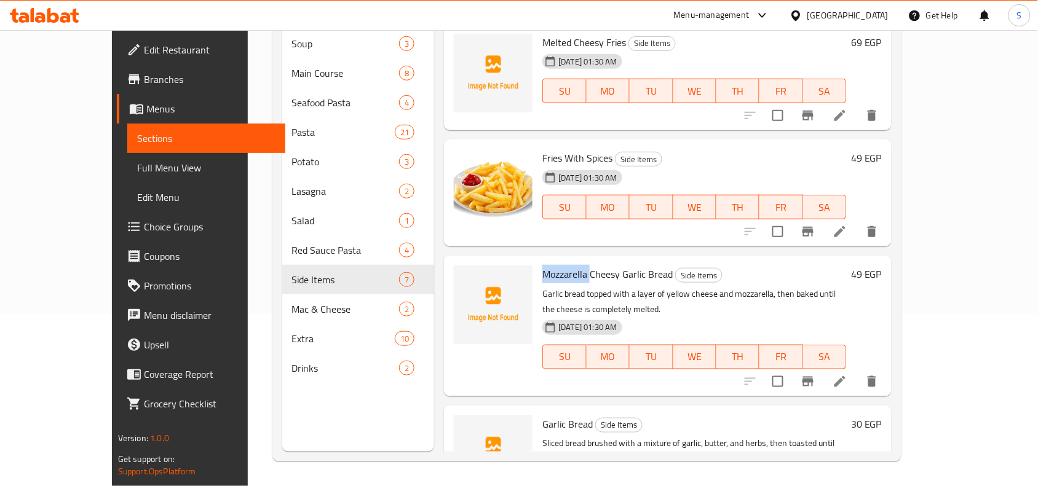
scroll to position [231, 0]
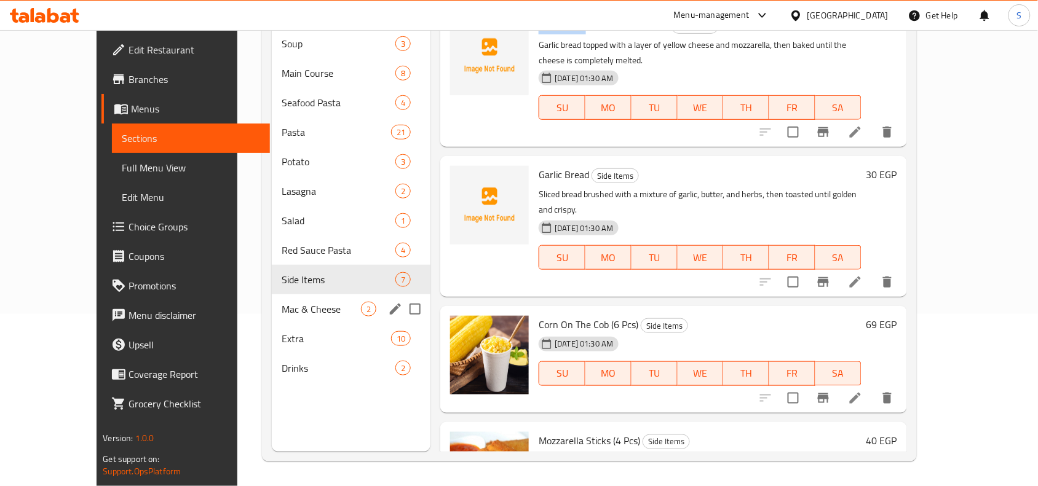
click at [282, 302] on span "Mac & Cheese" at bounding box center [321, 309] width 79 height 15
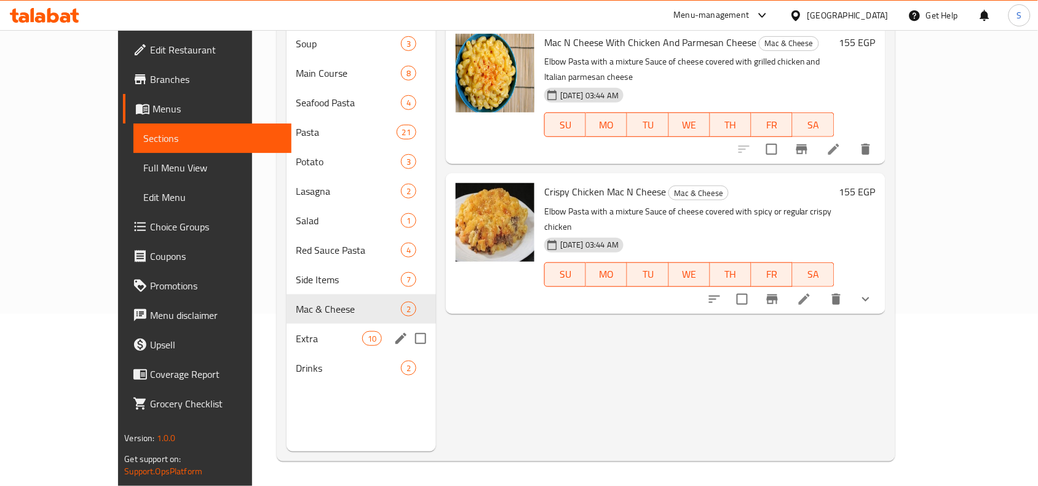
click at [287, 324] on div "Extra 10" at bounding box center [362, 339] width 150 height 30
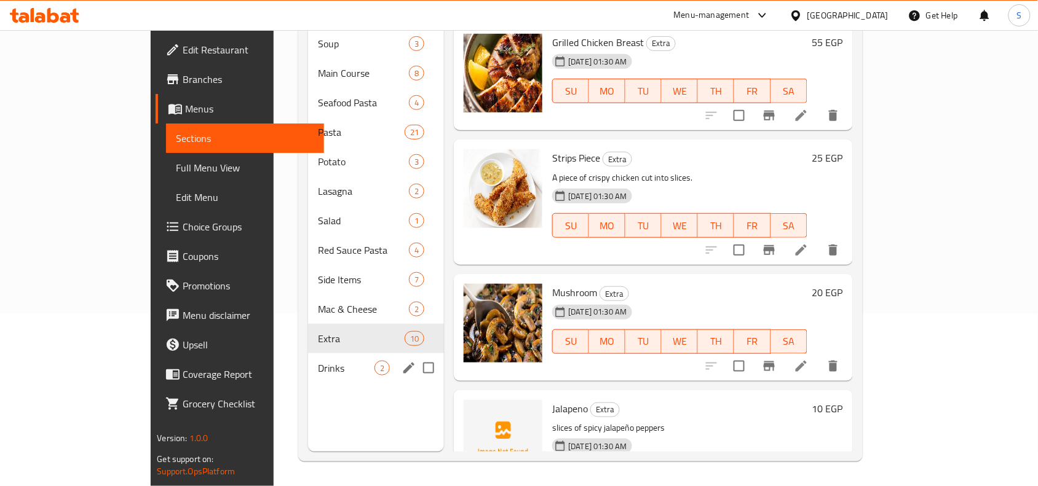
click at [308, 354] on div "Drinks 2" at bounding box center [376, 369] width 136 height 30
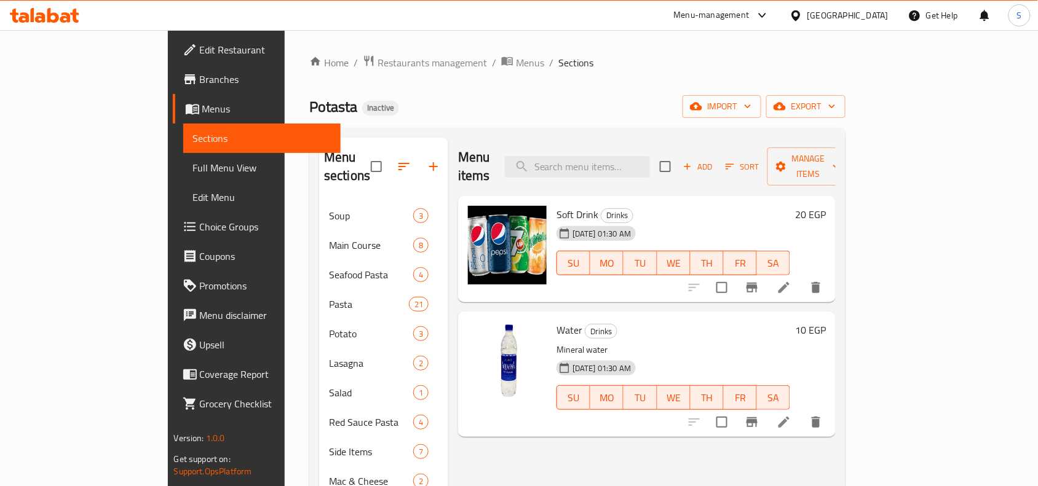
click at [886, 14] on div "Egypt" at bounding box center [847, 16] width 81 height 14
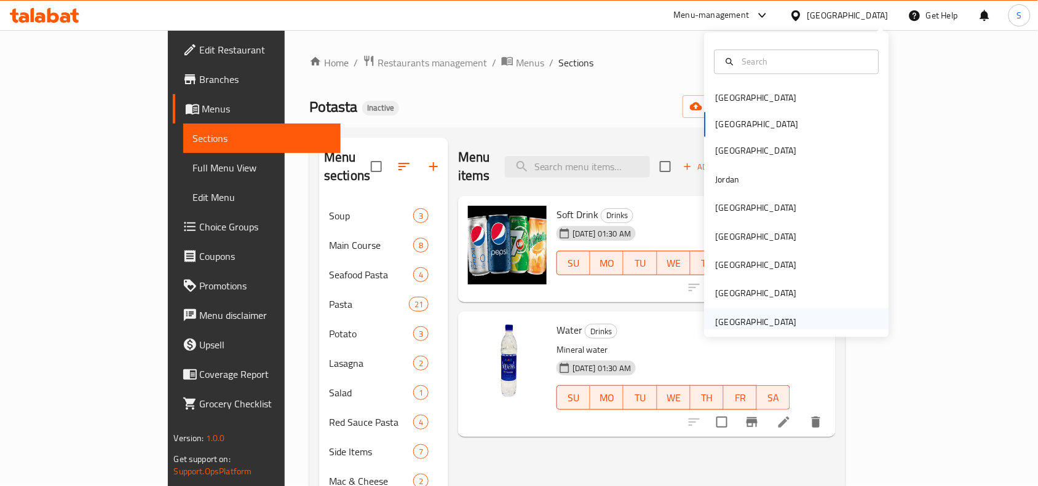
click at [752, 317] on div "United Arab Emirates" at bounding box center [756, 322] width 81 height 14
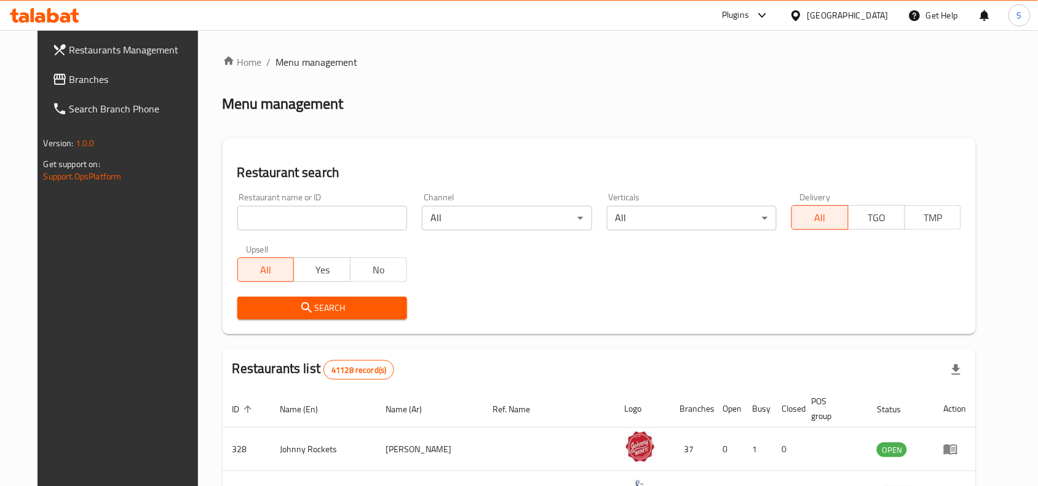
click at [96, 78] on span "Branches" at bounding box center [135, 79] width 132 height 15
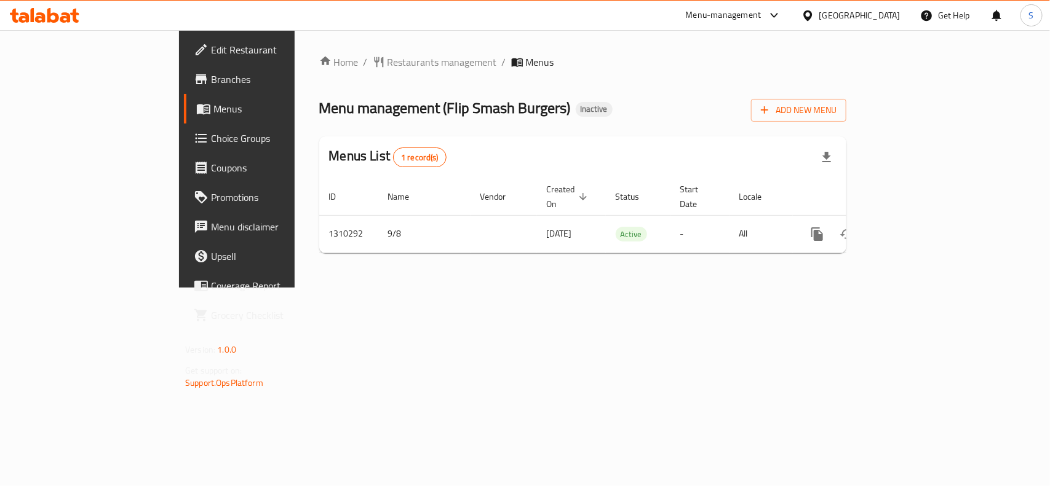
click at [537, 288] on div "Home / Restaurants management / Menus Menu management ( Flip Smash Burgers ) In…" at bounding box center [583, 159] width 576 height 258
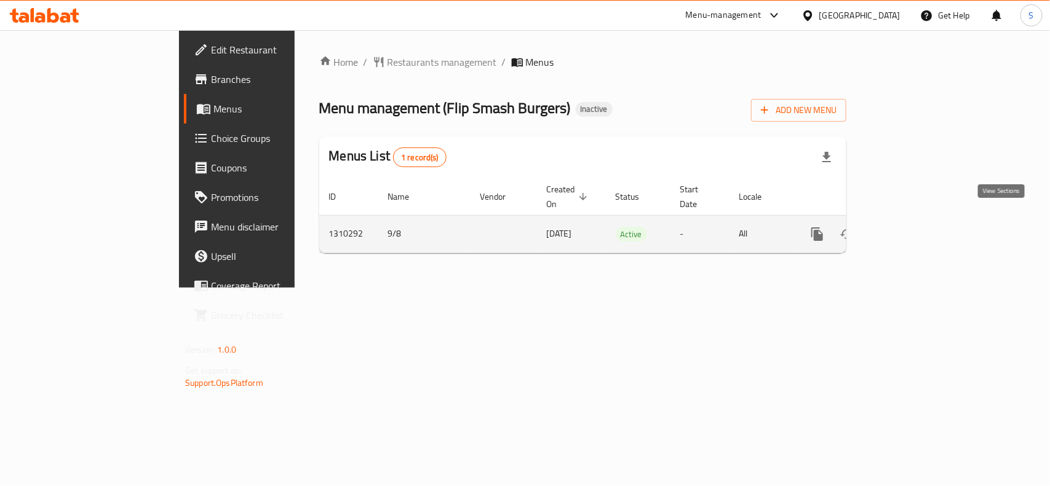
click at [913, 227] on icon "enhanced table" at bounding box center [905, 234] width 15 height 15
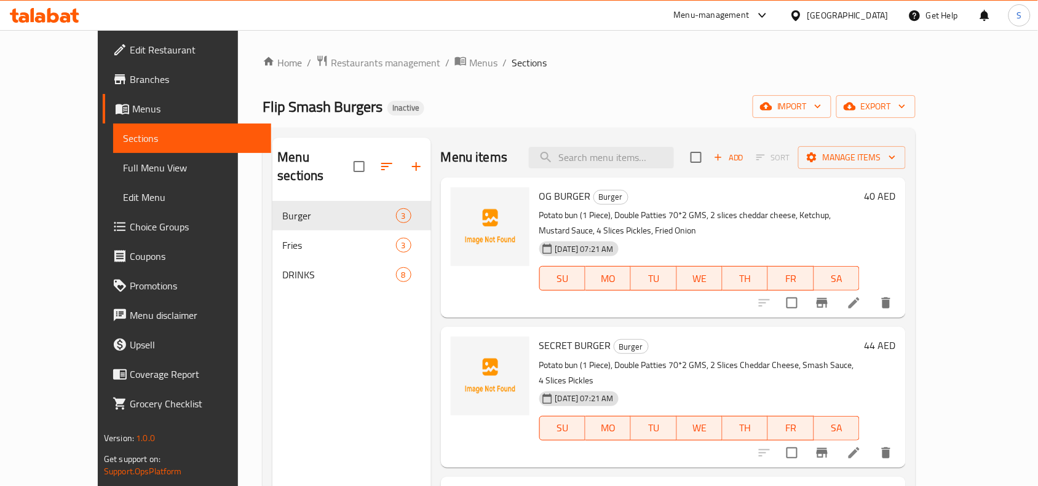
click at [554, 69] on ol "Home / Restaurants management / Menus / Sections" at bounding box center [589, 63] width 653 height 16
click at [550, 201] on span "OG BURGER" at bounding box center [565, 196] width 52 height 18
copy h6 "OG BURGER"
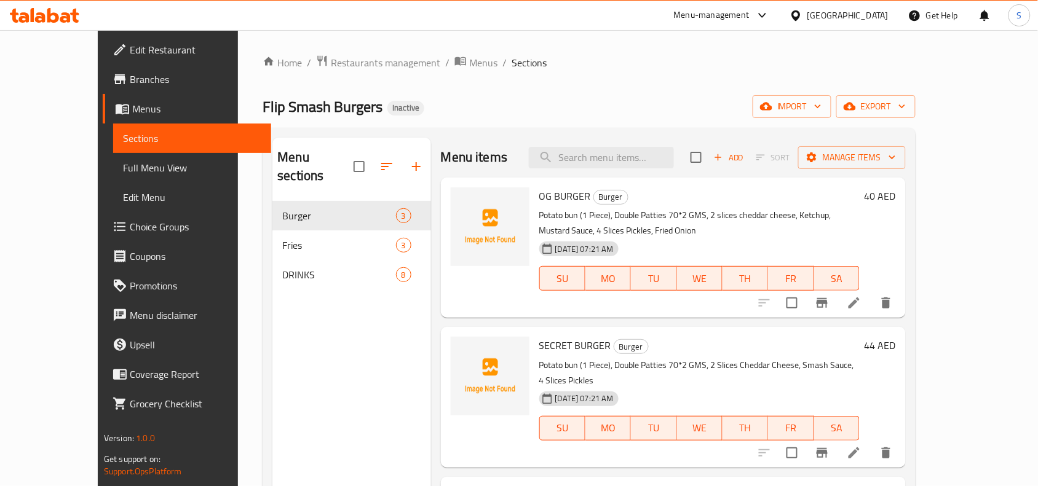
click at [529, 109] on div "Flip Smash Burgers Inactive import export" at bounding box center [589, 106] width 653 height 23
click at [540, 347] on span "SECRET BURGER" at bounding box center [575, 345] width 72 height 18
click at [614, 71] on div "Home / Restaurants management / Menus / Sections Flip Smash Burgers Inactive im…" at bounding box center [589, 344] width 653 height 579
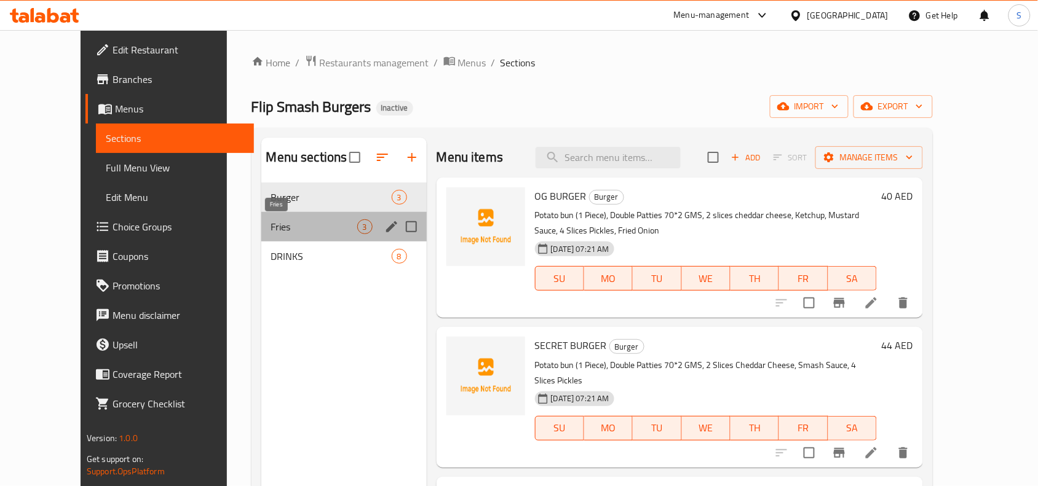
click at [271, 234] on span "Fries" at bounding box center [314, 227] width 86 height 15
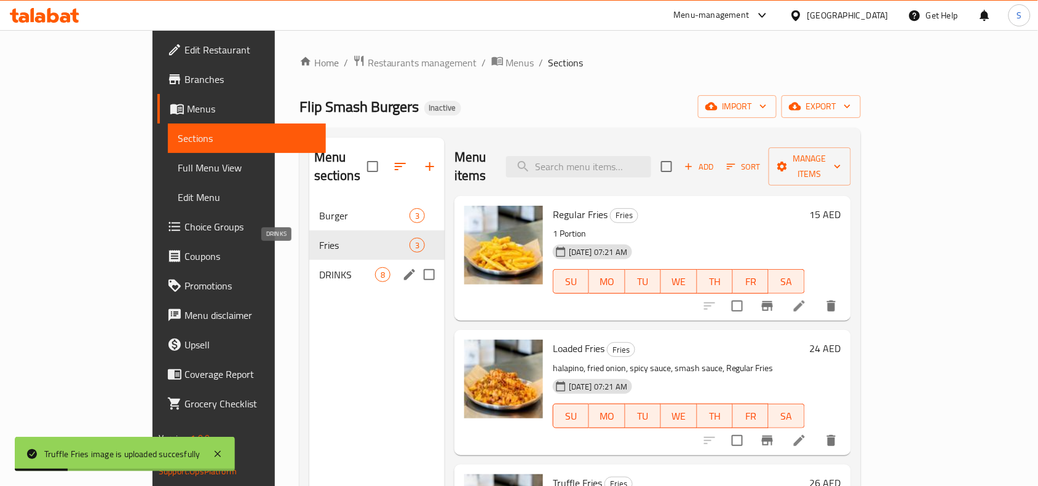
click at [319, 267] on span "DRINKS" at bounding box center [347, 274] width 56 height 15
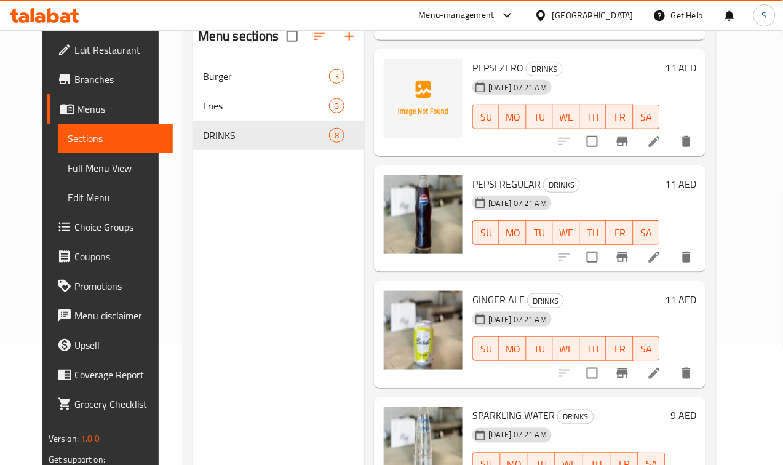
scroll to position [96, 0]
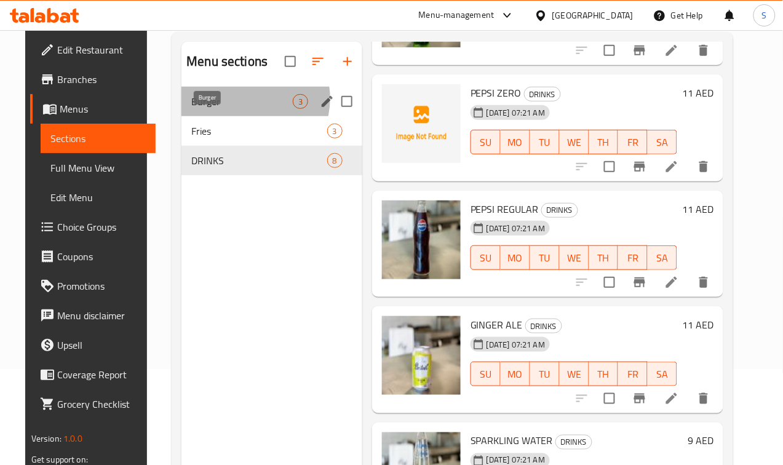
click at [229, 109] on span "Burger" at bounding box center [241, 101] width 101 height 15
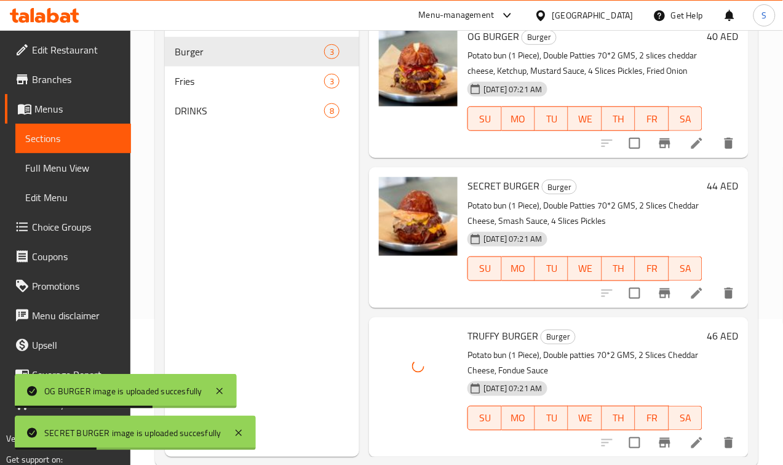
scroll to position [173, 0]
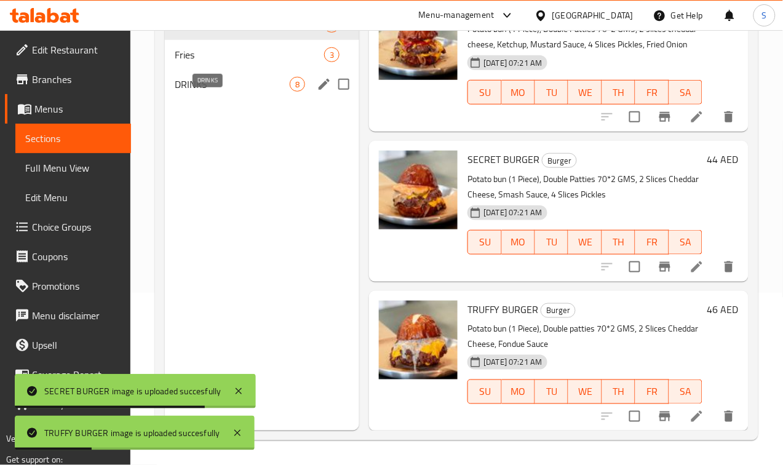
click at [197, 92] on span "DRINKS" at bounding box center [232, 84] width 115 height 15
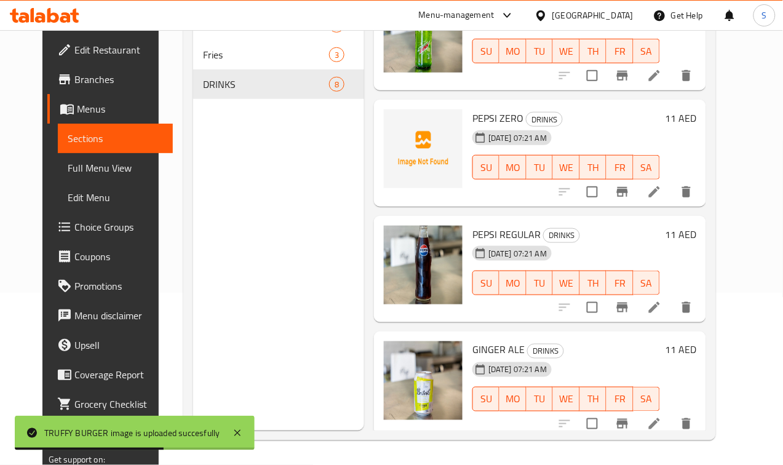
scroll to position [511, 0]
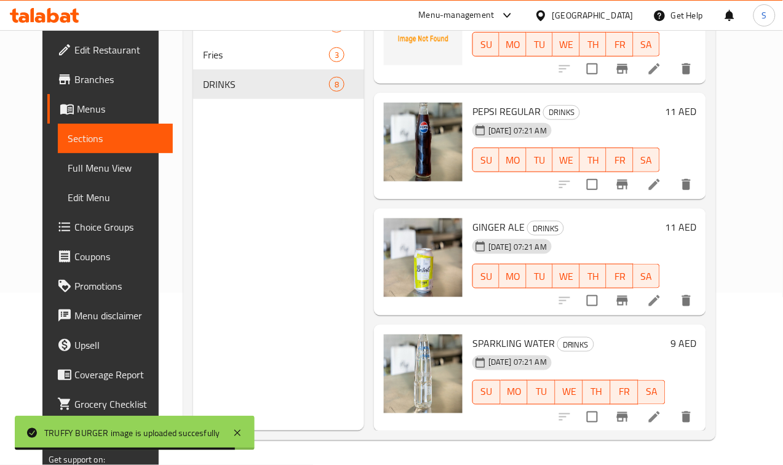
click at [561, 207] on div "Menu items Add Sort Manage items WATER DRINKS 08-09-2025 07:21 AM SU MO TU WE T…" at bounding box center [535, 198] width 342 height 465
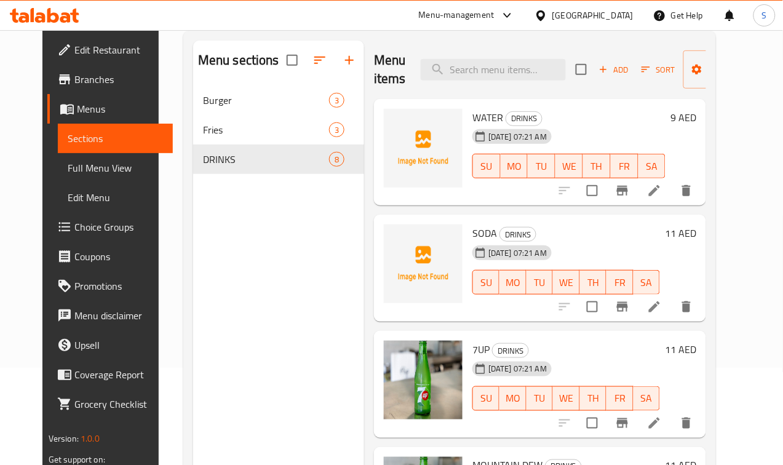
scroll to position [0, 0]
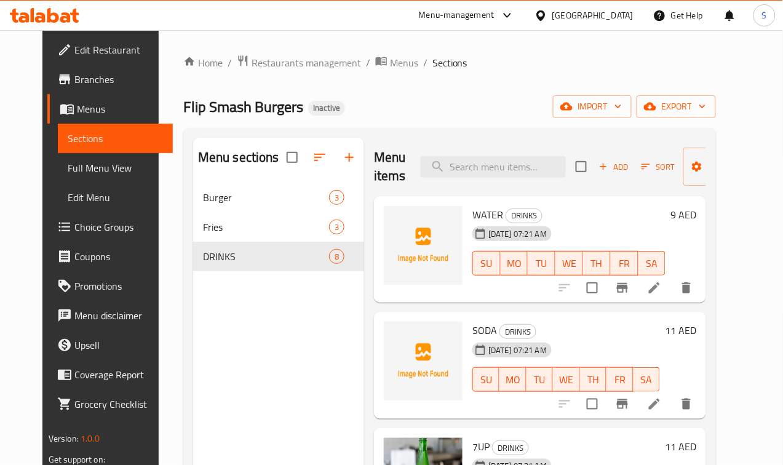
click at [266, 403] on div "Menu sections Burger 3 Fries 3 DRINKS 8" at bounding box center [278, 370] width 171 height 465
click at [74, 78] on span "Branches" at bounding box center [118, 79] width 89 height 15
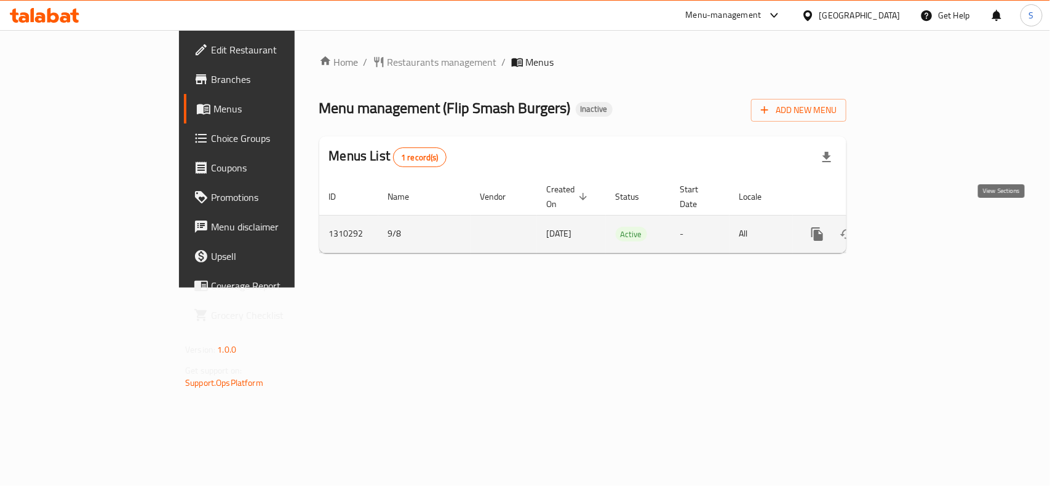
click at [913, 227] on icon "enhanced table" at bounding box center [905, 234] width 15 height 15
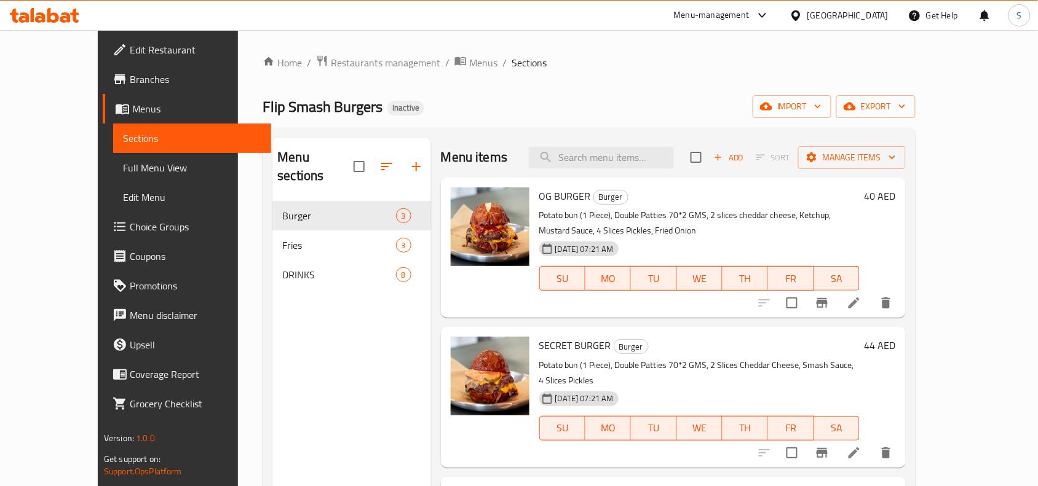
click at [560, 83] on div "Home / Restaurants management / Menus / Sections Flip Smash Burgers Inactive im…" at bounding box center [589, 344] width 653 height 579
click at [830, 5] on div "United Arab Emirates" at bounding box center [839, 16] width 119 height 30
click at [831, 20] on div "United Arab Emirates" at bounding box center [847, 16] width 81 height 14
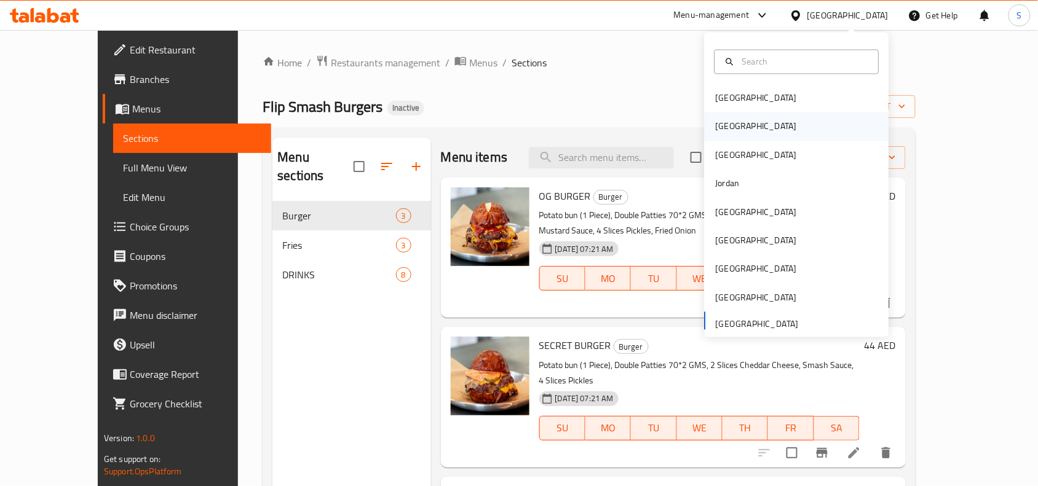
click at [730, 129] on div "[GEOGRAPHIC_DATA]" at bounding box center [756, 127] width 101 height 28
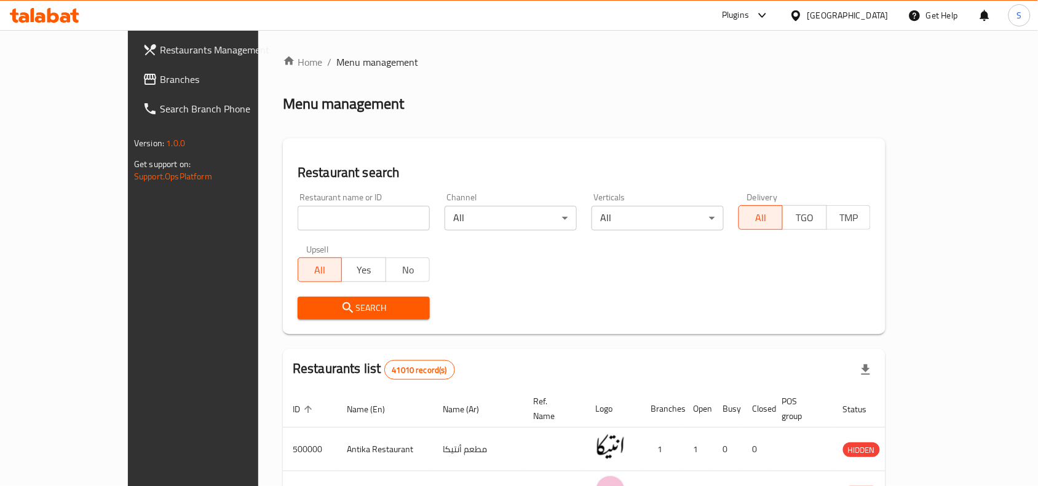
click at [160, 77] on span "Branches" at bounding box center [226, 79] width 132 height 15
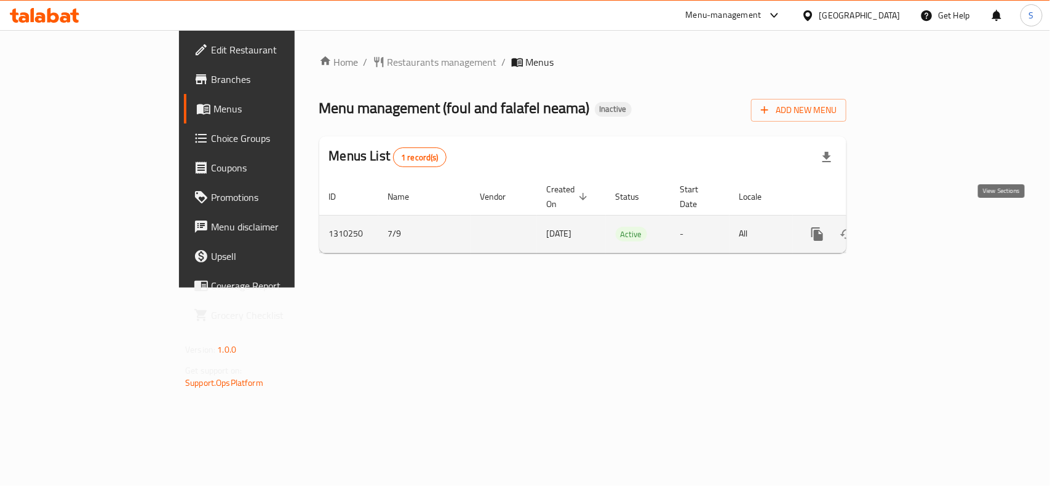
click at [913, 227] on icon "enhanced table" at bounding box center [905, 234] width 15 height 15
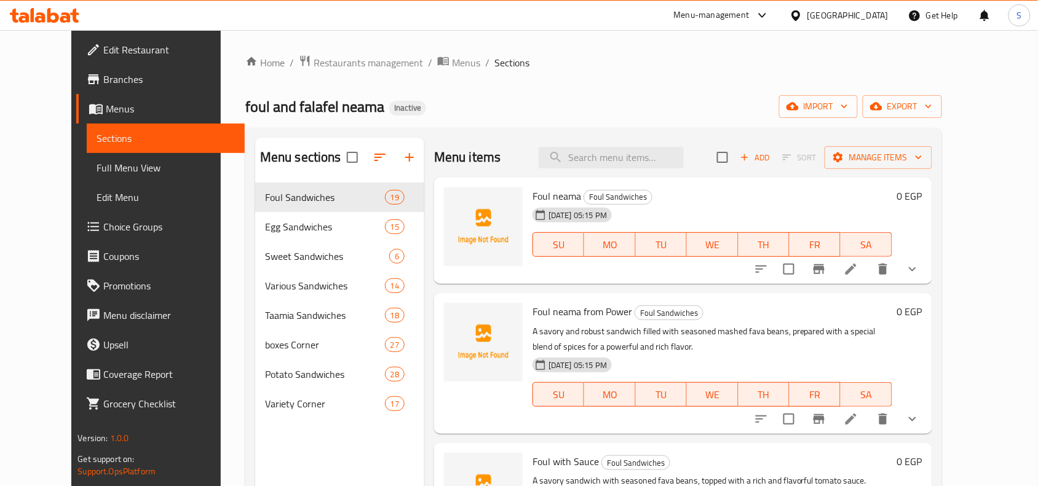
click at [665, 79] on div "Home / Restaurants management / Menus / Sections foul and falafel neama Inactiv…" at bounding box center [593, 344] width 697 height 579
click at [46, 8] on icon at bounding box center [44, 15] width 69 height 15
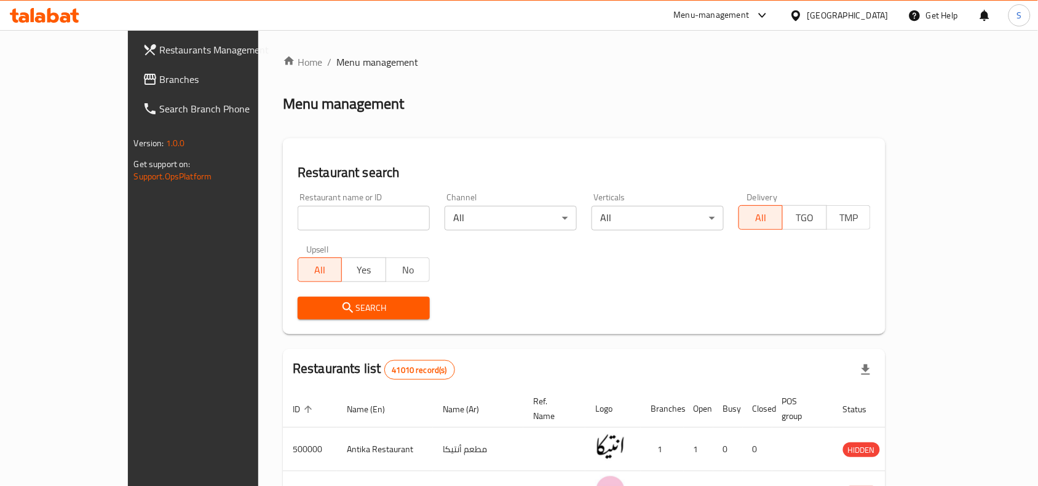
drag, startPoint x: 74, startPoint y: 82, endPoint x: 154, endPoint y: 17, distance: 103.2
click at [160, 82] on span "Branches" at bounding box center [226, 79] width 132 height 15
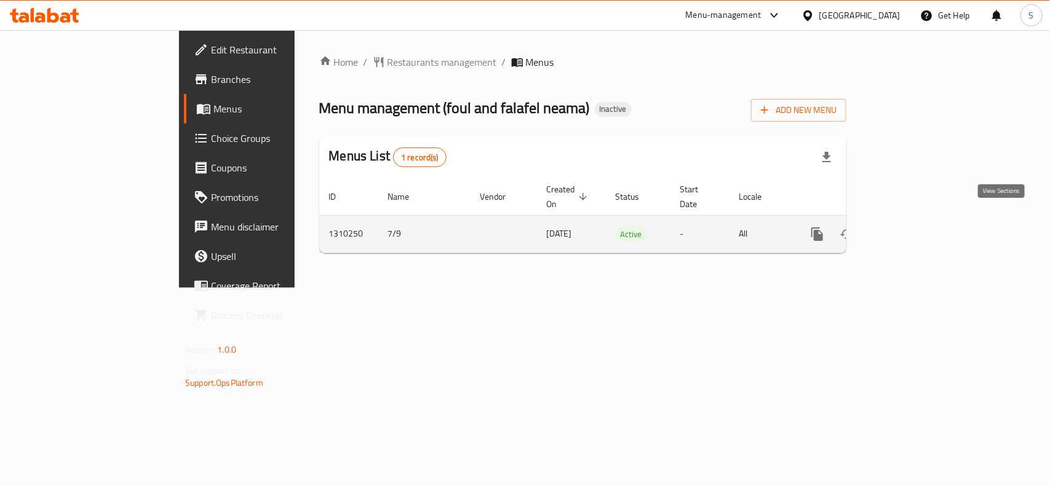
click at [913, 227] on icon "enhanced table" at bounding box center [905, 234] width 15 height 15
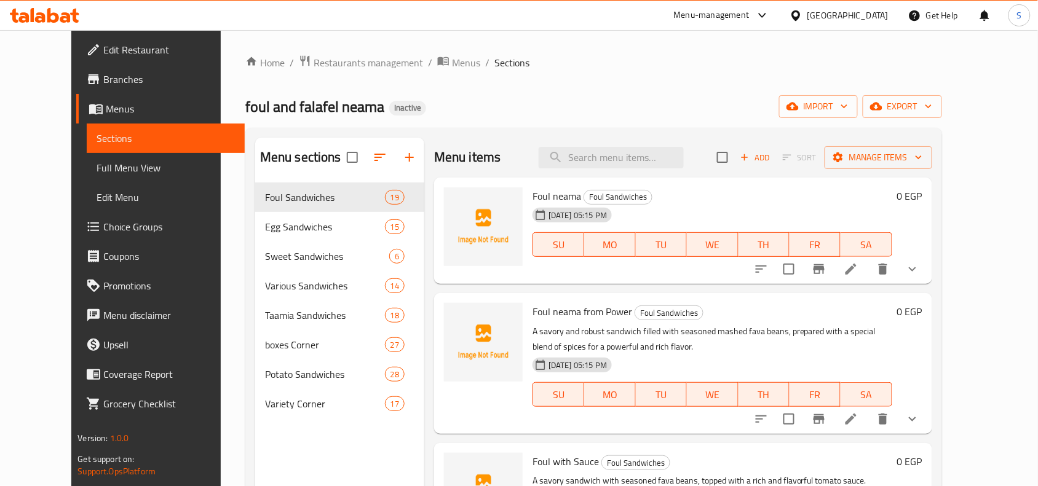
click at [48, 16] on icon at bounding box center [53, 15] width 12 height 15
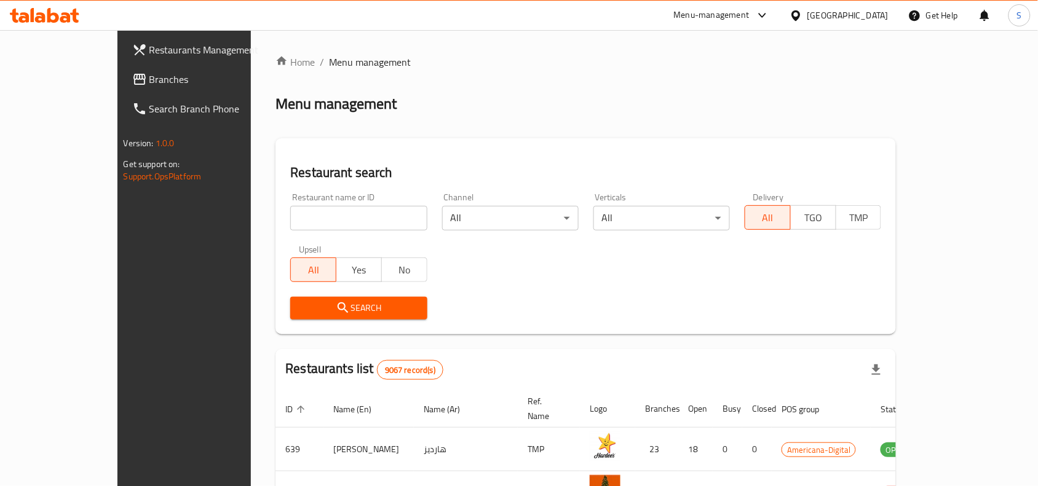
click at [149, 78] on span "Branches" at bounding box center [215, 79] width 132 height 15
